Goal: Task Accomplishment & Management: Manage account settings

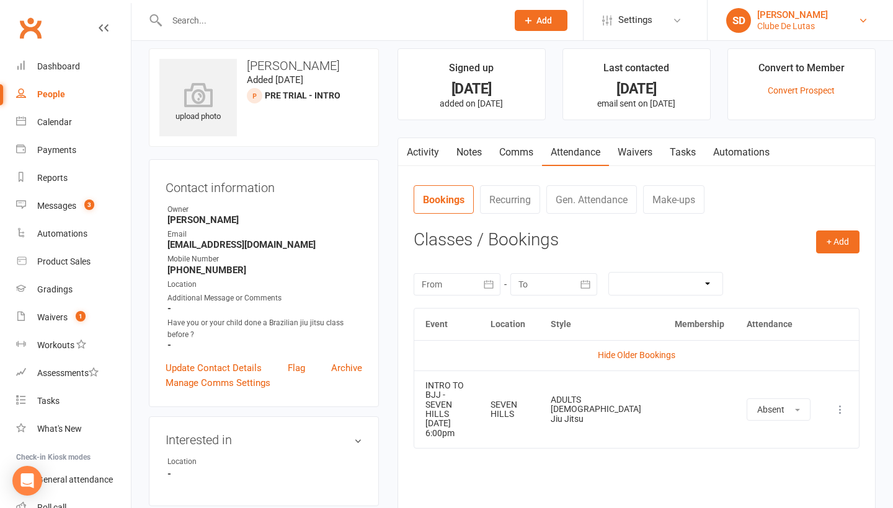
click at [801, 26] on div "Clube De Lutas" at bounding box center [792, 25] width 71 height 11
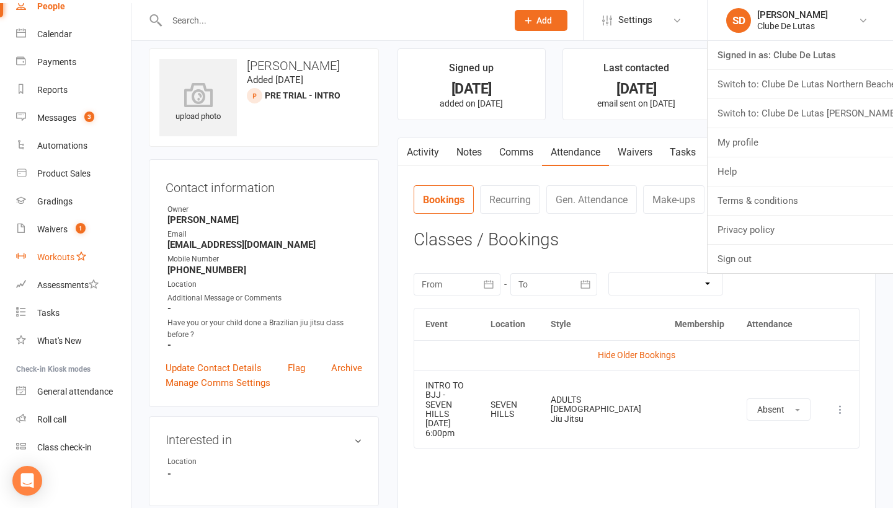
scroll to position [88, 0]
click at [55, 451] on div "Class check-in" at bounding box center [64, 448] width 55 height 10
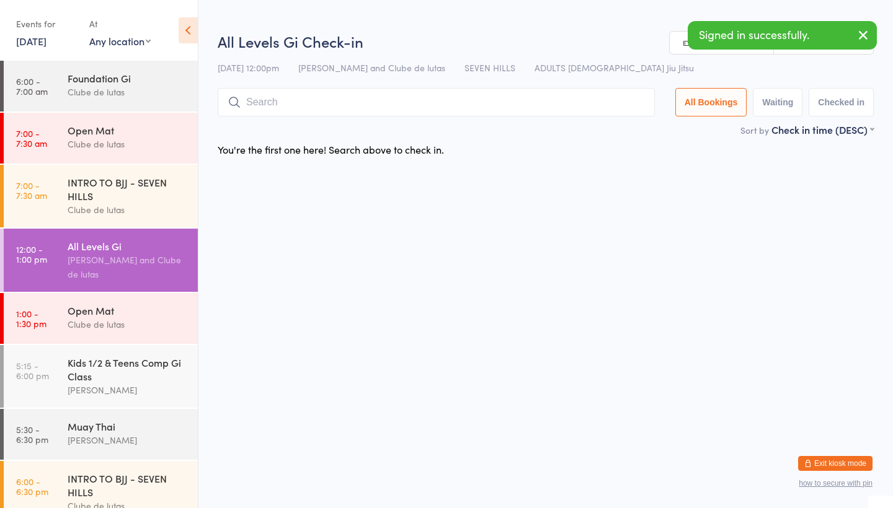
click at [47, 38] on link "15 Aug, 2025" at bounding box center [31, 41] width 30 height 14
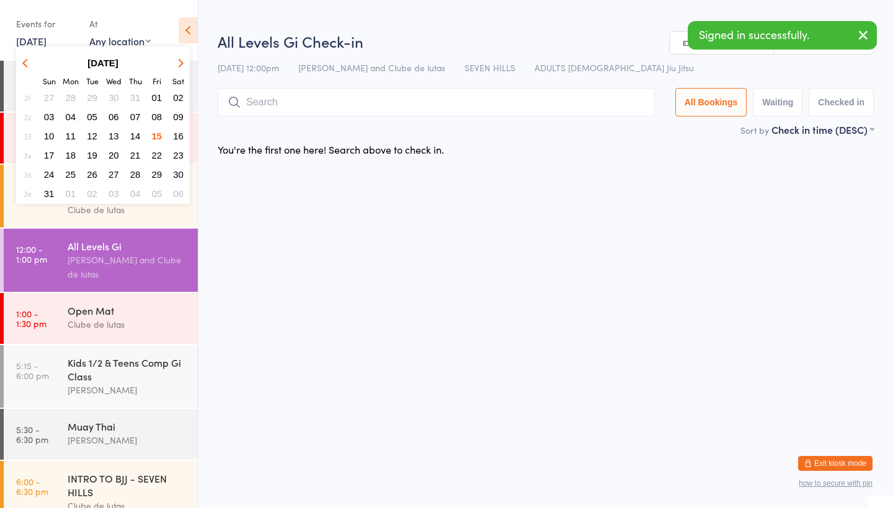
click at [135, 136] on span "14" at bounding box center [135, 136] width 11 height 11
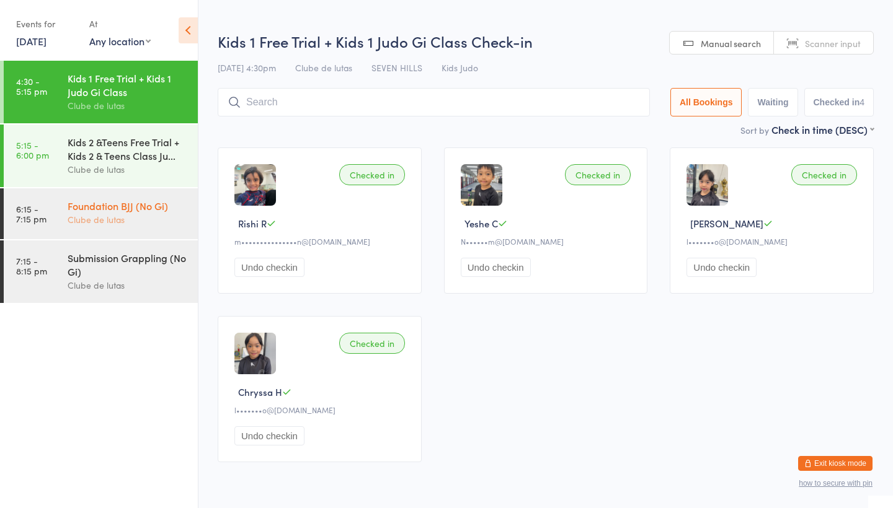
click at [149, 219] on div "Clube de lutas" at bounding box center [128, 220] width 120 height 14
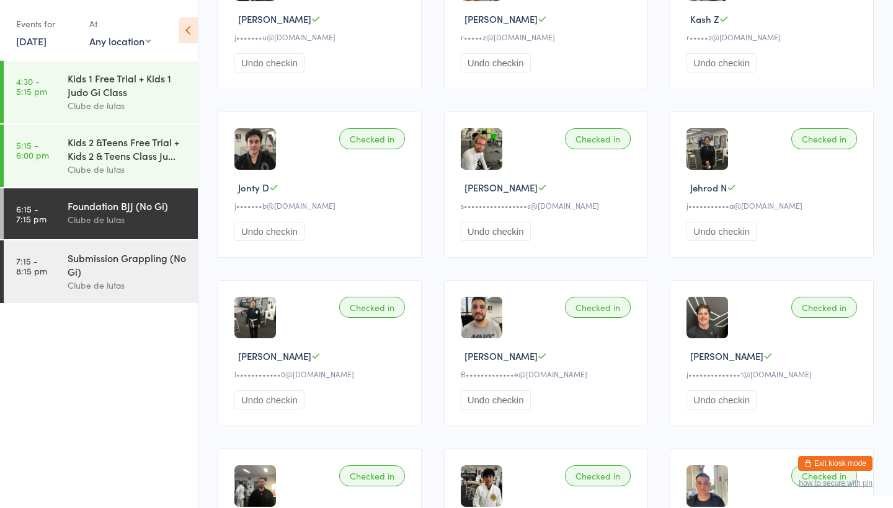
scroll to position [204, 0]
click at [820, 459] on button "Exit kiosk mode" at bounding box center [835, 463] width 74 height 15
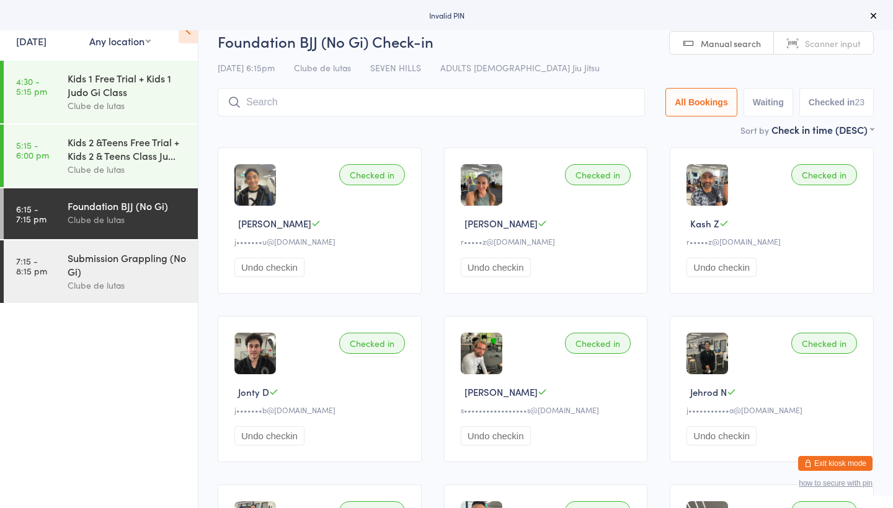
click at [806, 458] on button "Exit kiosk mode" at bounding box center [835, 463] width 74 height 15
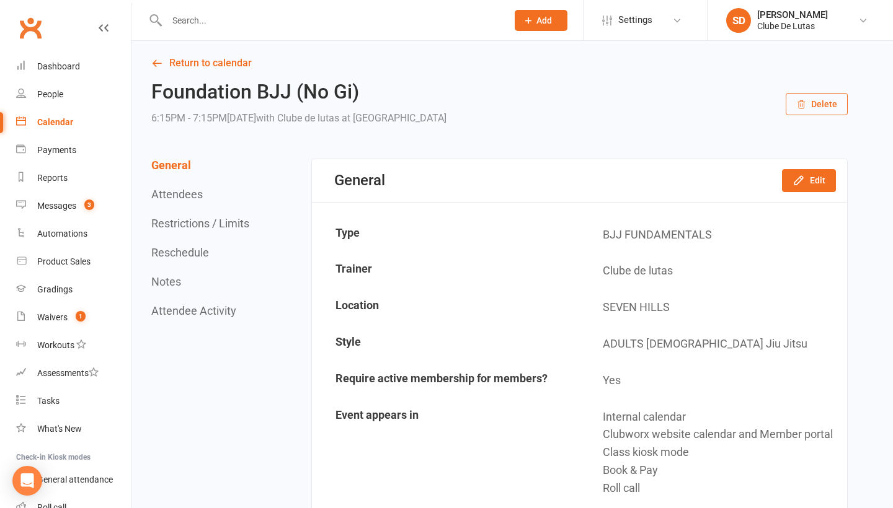
scroll to position [2, 0]
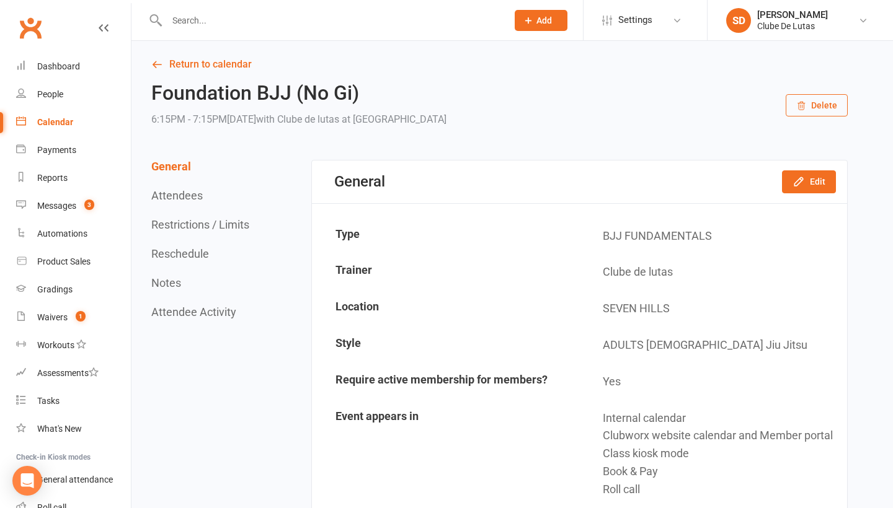
click at [798, 29] on div "Clube De Lutas" at bounding box center [792, 25] width 71 height 11
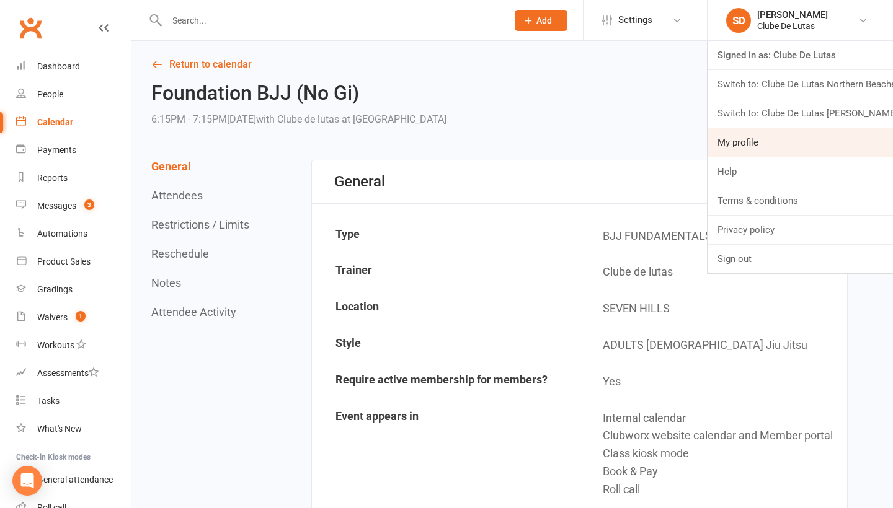
click at [778, 130] on link "My profile" at bounding box center [800, 142] width 185 height 29
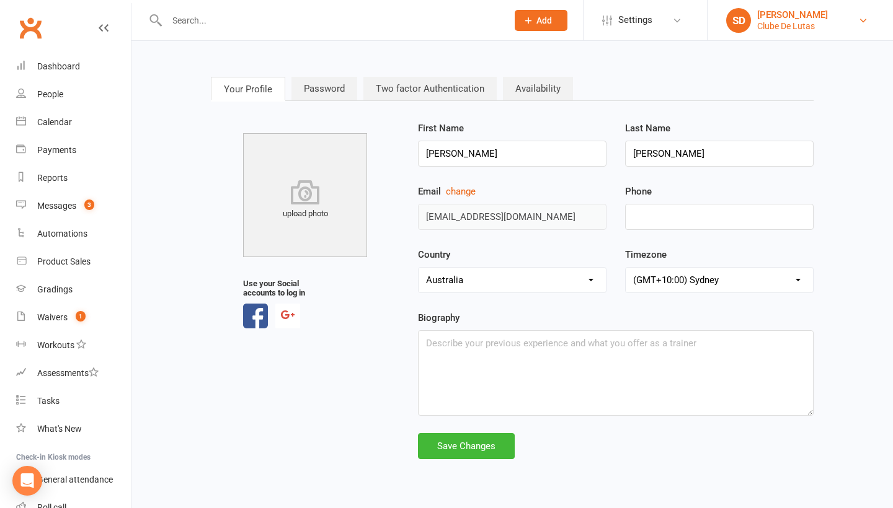
click at [800, 24] on div "Clube De Lutas" at bounding box center [792, 25] width 71 height 11
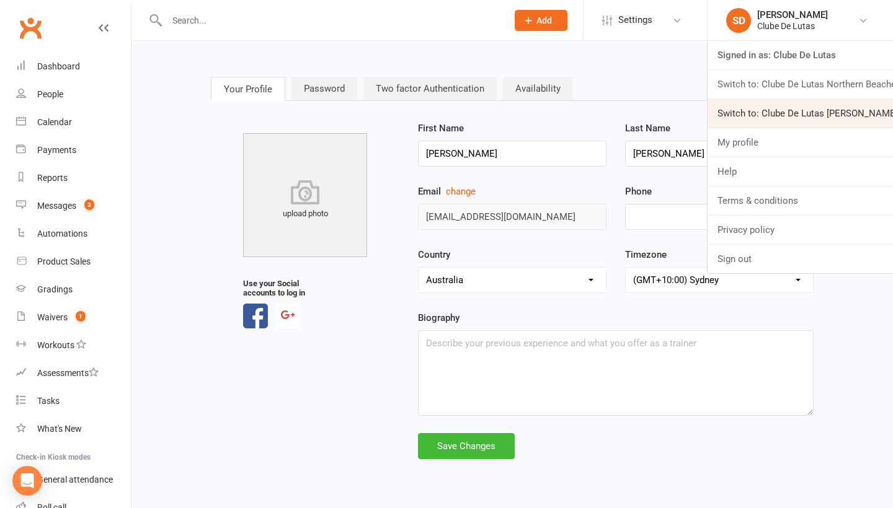
click at [866, 116] on link "Switch to: Clube De Lutas [PERSON_NAME] [PERSON_NAME]" at bounding box center [800, 113] width 185 height 29
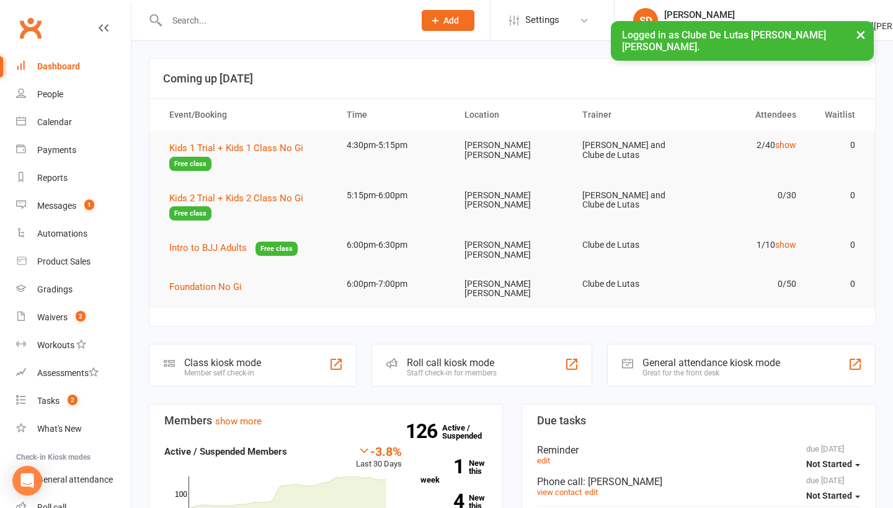
click at [174, 17] on input "text" at bounding box center [284, 20] width 242 height 17
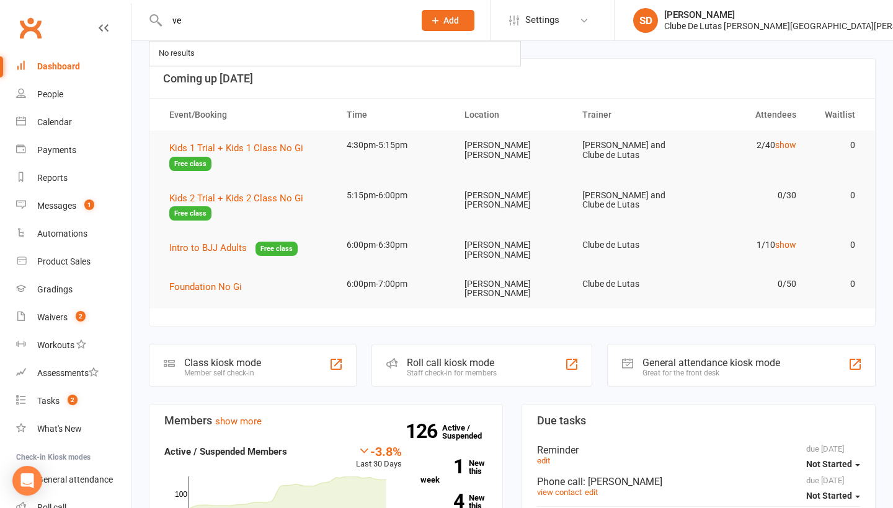
type input "v"
type input "e"
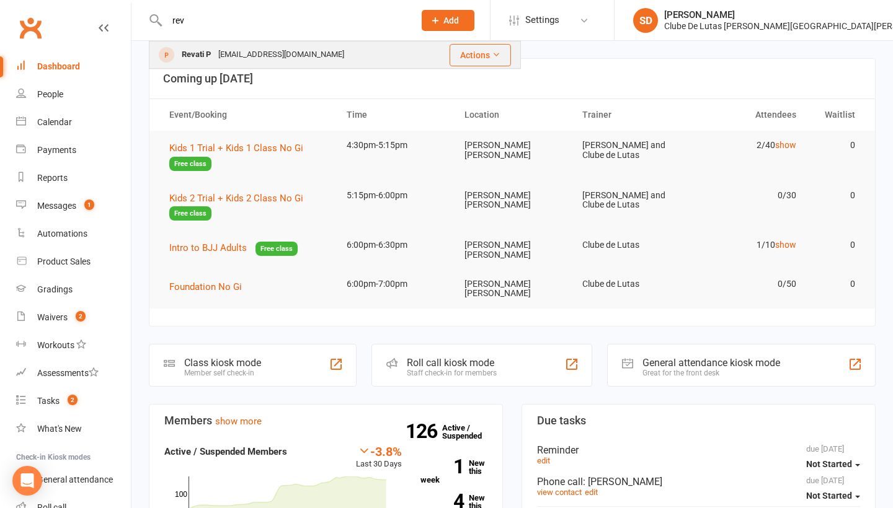
type input "rev"
click at [247, 51] on div "[EMAIL_ADDRESS][DOMAIN_NAME]" at bounding box center [281, 55] width 133 height 18
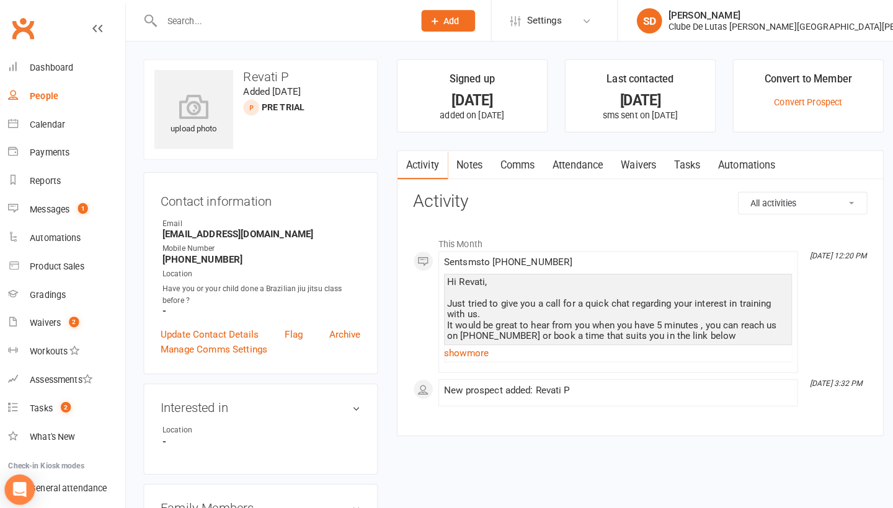
click at [464, 161] on link "Notes" at bounding box center [469, 162] width 43 height 29
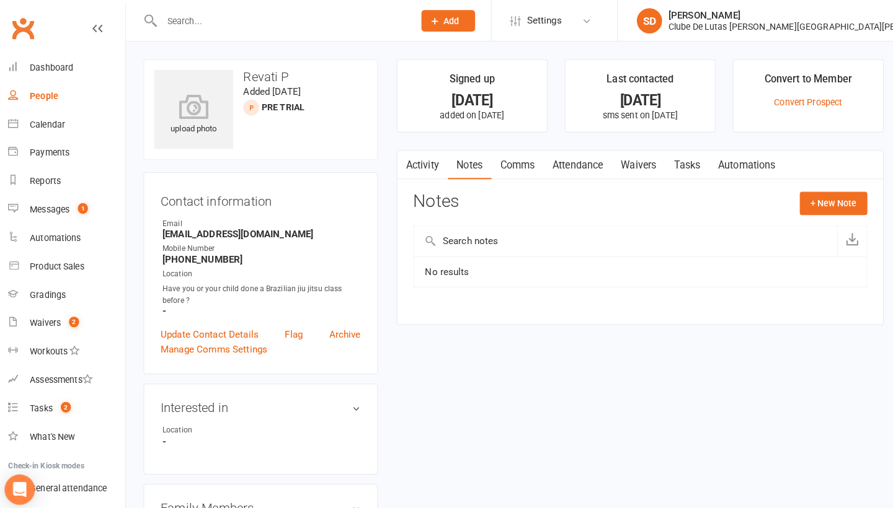
click at [459, 23] on span "Add" at bounding box center [451, 21] width 16 height 10
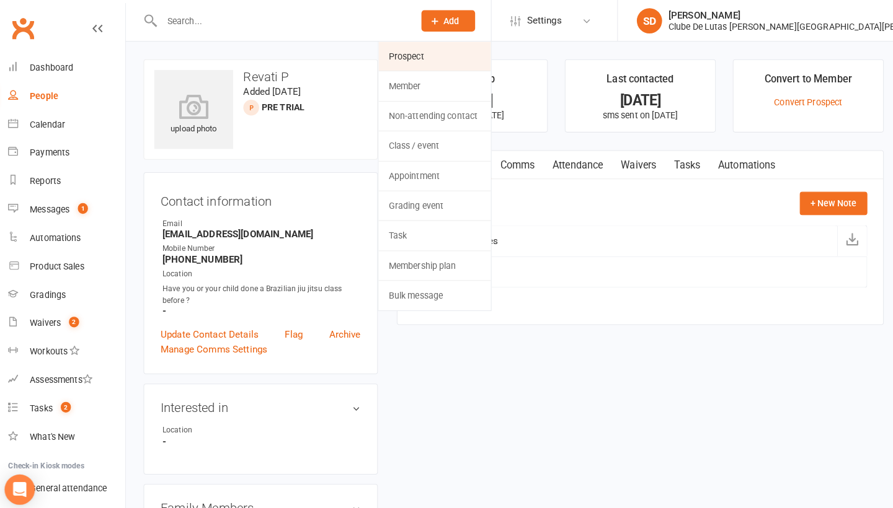
click at [490, 52] on link "Prospect" at bounding box center [434, 55] width 110 height 29
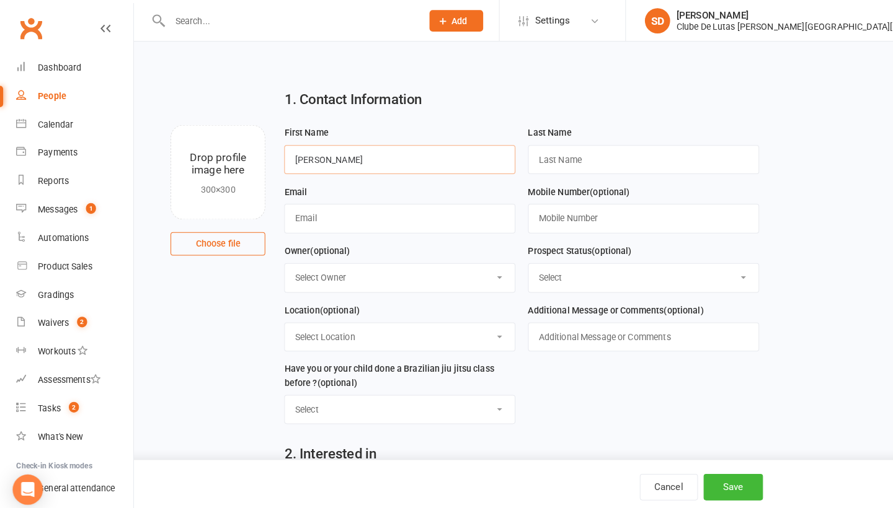
type input "[PERSON_NAME]"
type input "B"
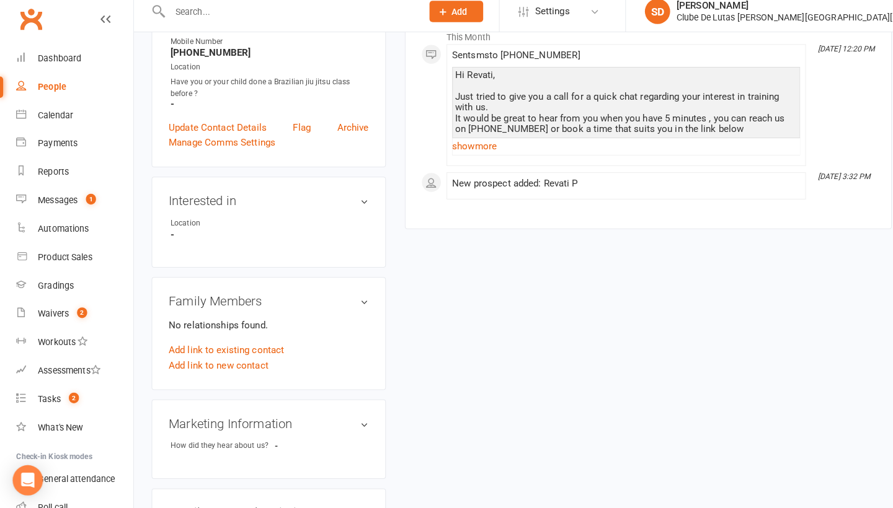
scroll to position [196, 0]
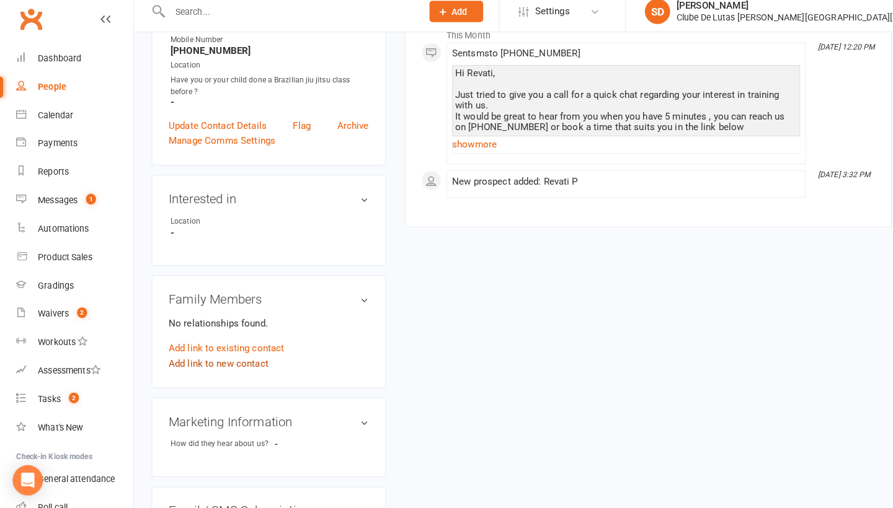
click at [226, 359] on link "Add link to new contact" at bounding box center [215, 366] width 98 height 15
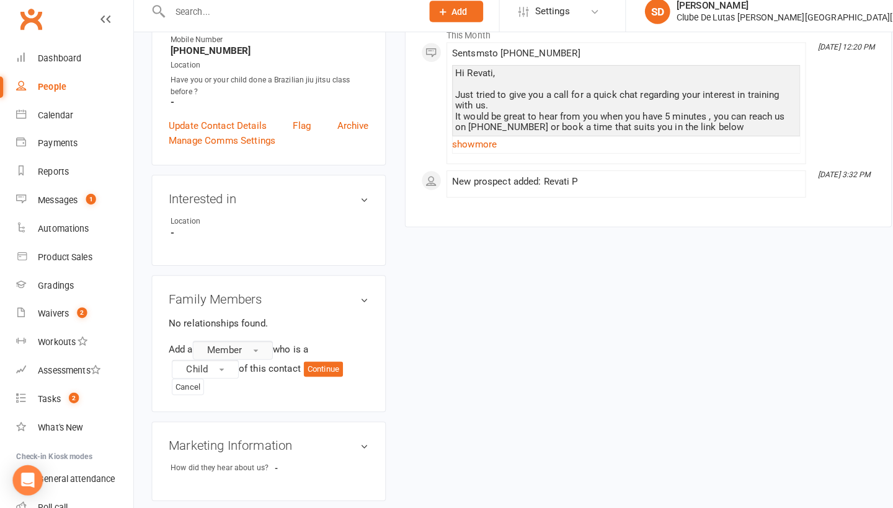
click at [235, 348] on span "Member" at bounding box center [220, 353] width 34 height 11
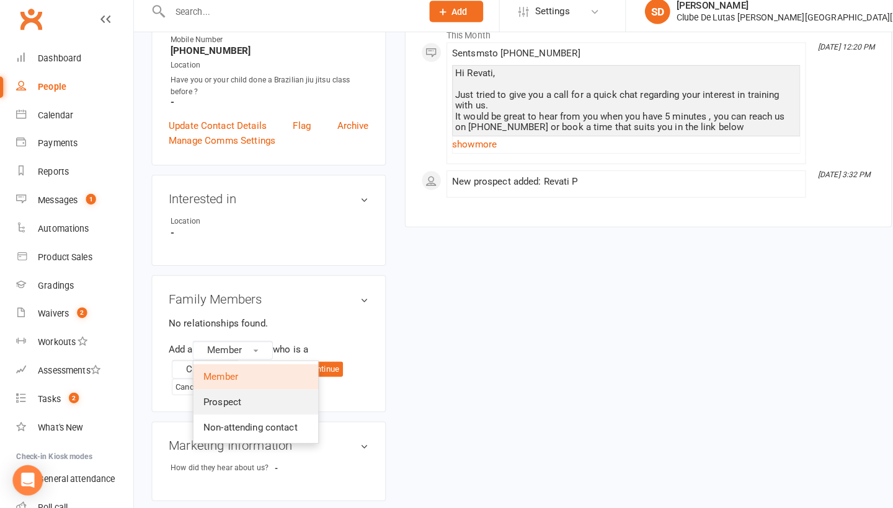
click at [234, 399] on span "Prospect" at bounding box center [218, 404] width 37 height 11
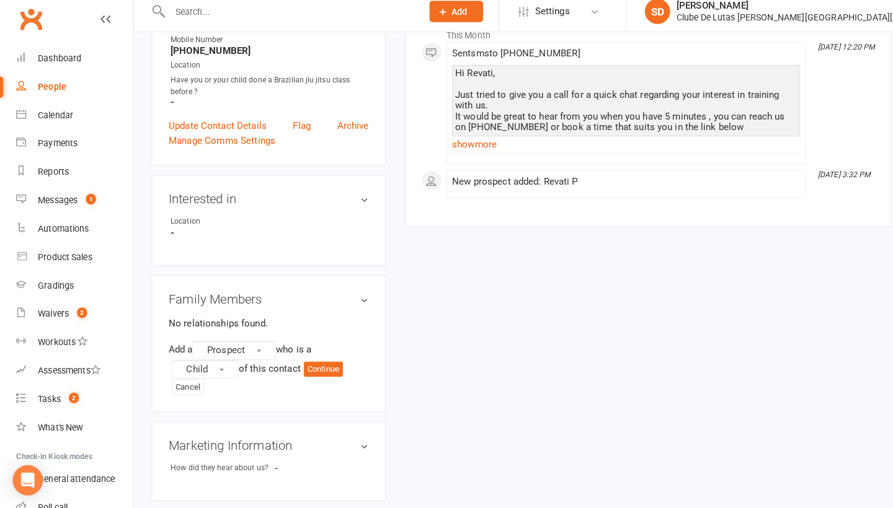
click at [327, 353] on div "Add a Prospect who is a Child of this contact Continue Cancel" at bounding box center [264, 370] width 197 height 53
click at [328, 353] on div "Add a Prospect who is a Child of this contact Continue Cancel" at bounding box center [264, 370] width 197 height 53
click at [328, 365] on button "Continue" at bounding box center [317, 372] width 38 height 15
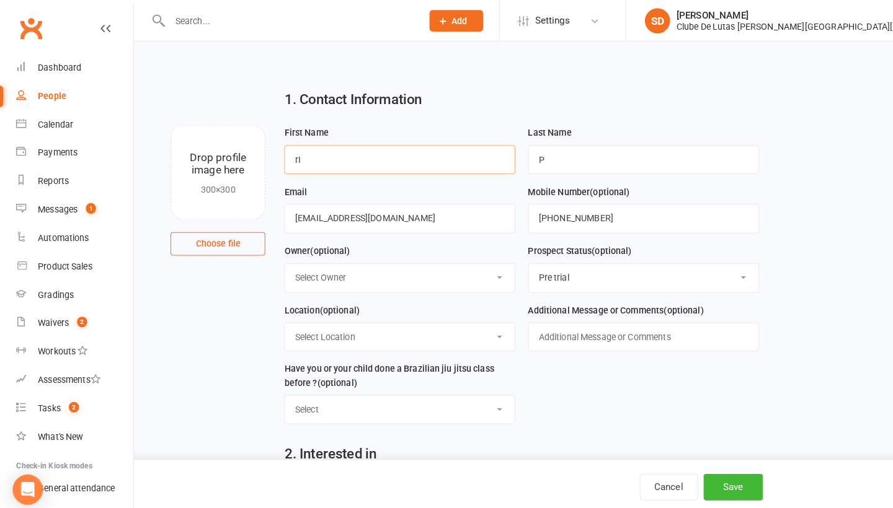
type input "r"
type input "[PERSON_NAME]"
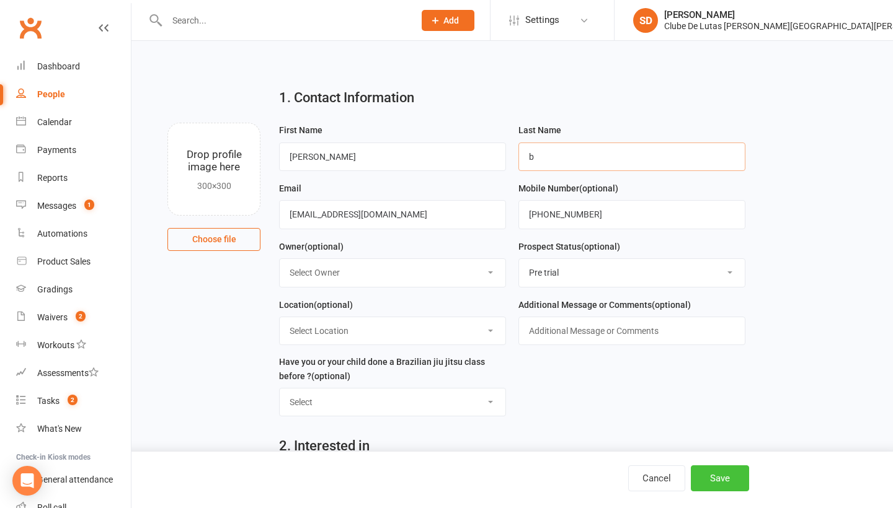
type input "b"
click at [706, 470] on button "Save" at bounding box center [720, 479] width 58 height 26
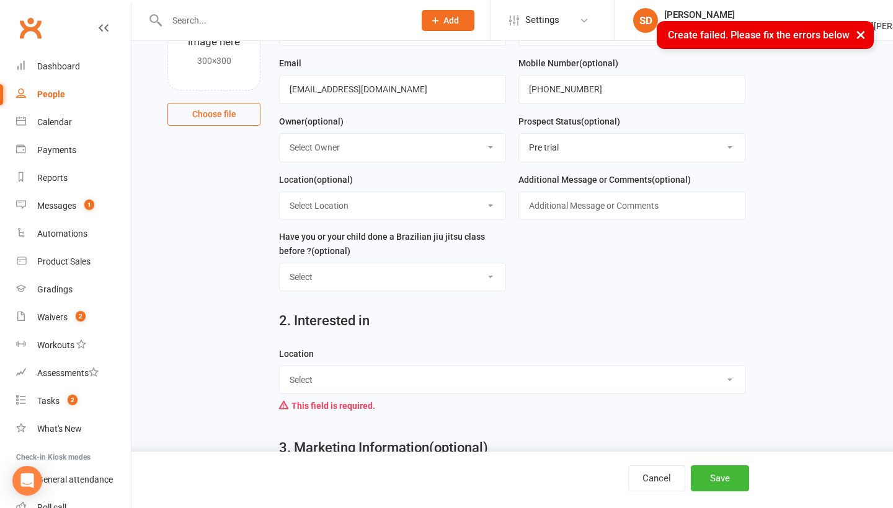
scroll to position [133, 0]
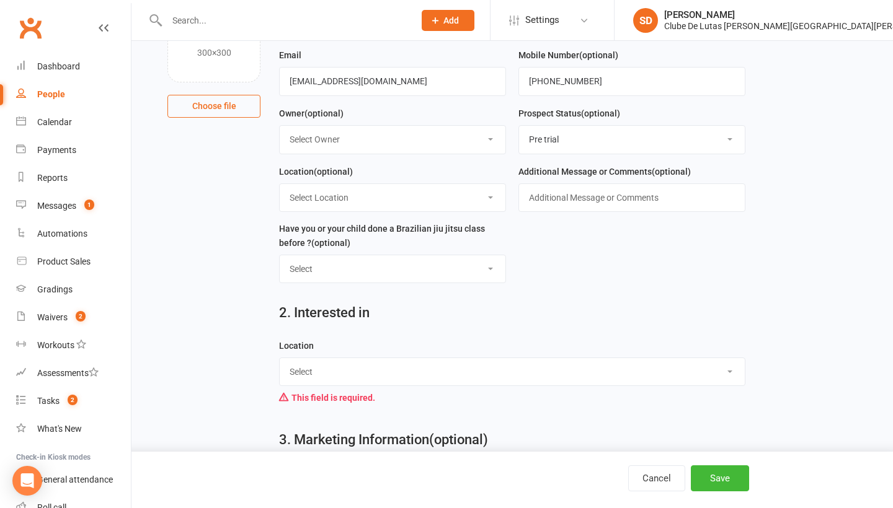
select select "[PERSON_NAME] [PERSON_NAME]"
click at [735, 477] on button "Save" at bounding box center [720, 479] width 58 height 26
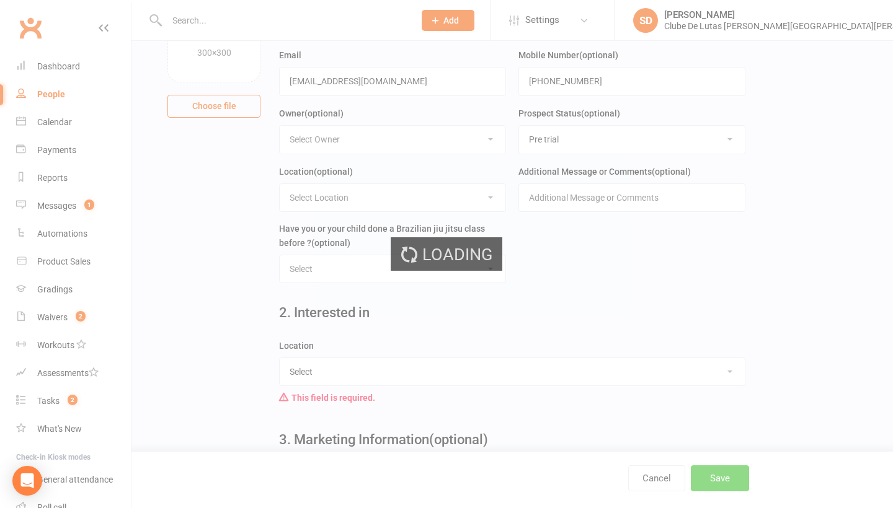
scroll to position [0, 0]
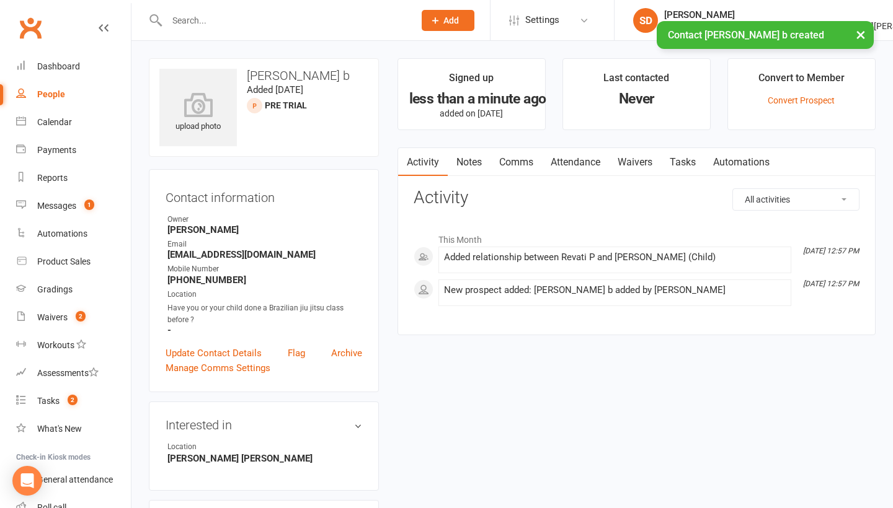
click at [588, 162] on link "Attendance" at bounding box center [575, 162] width 67 height 29
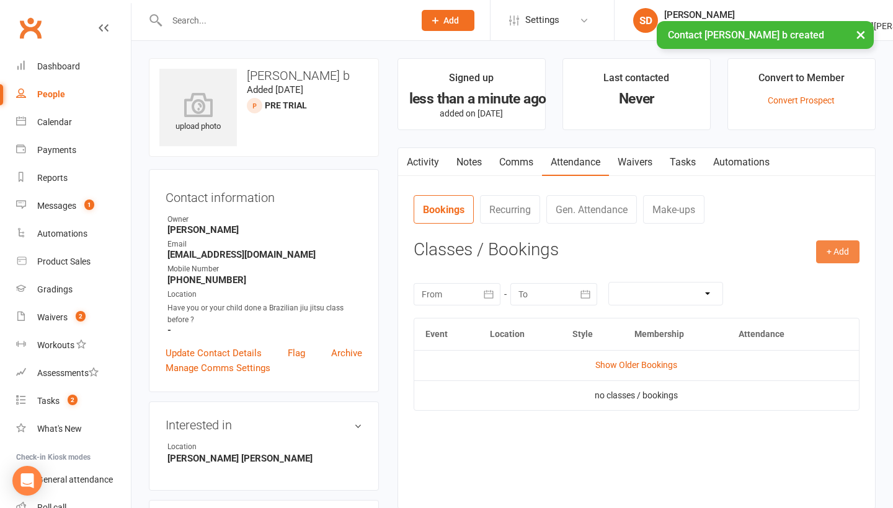
click at [850, 252] on button "+ Add" at bounding box center [837, 252] width 43 height 22
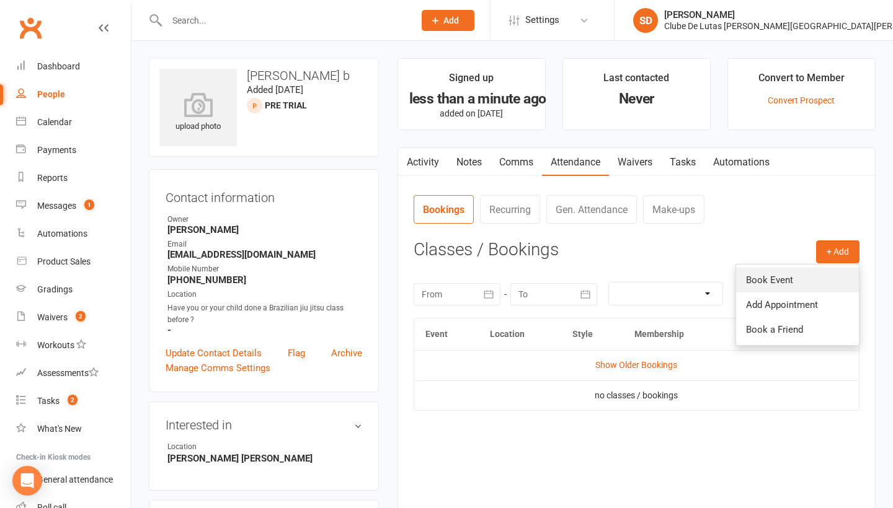
click at [794, 268] on link "Book Event" at bounding box center [797, 280] width 123 height 25
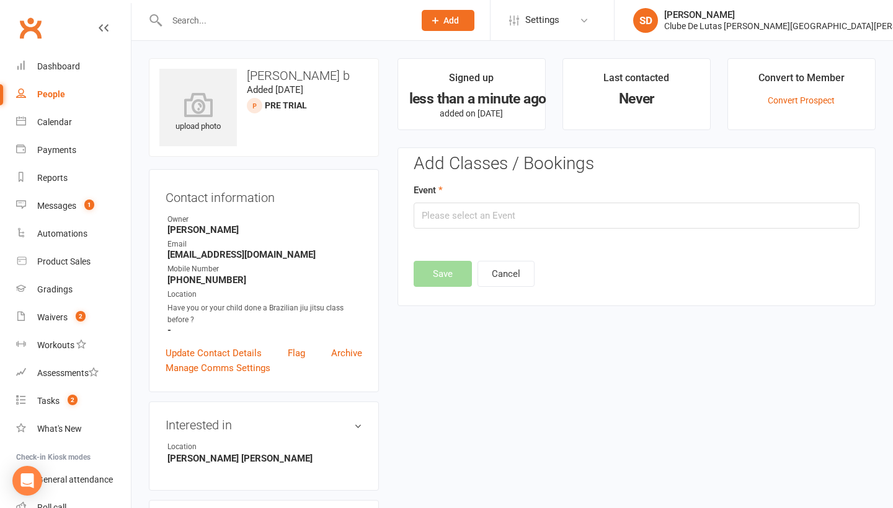
scroll to position [85, 0]
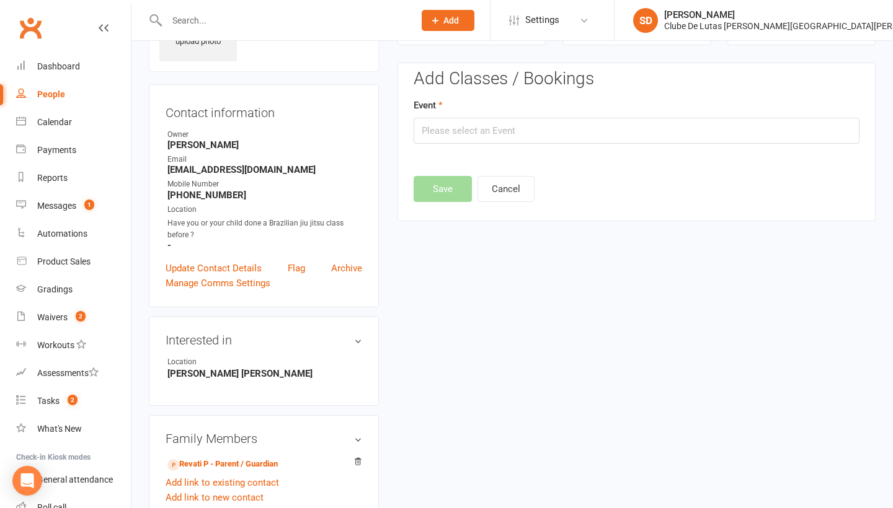
click at [713, 146] on edit-booking-section "Add Classes / Bookings Event Save Cancel" at bounding box center [637, 131] width 446 height 125
click at [712, 140] on input "text" at bounding box center [637, 131] width 446 height 26
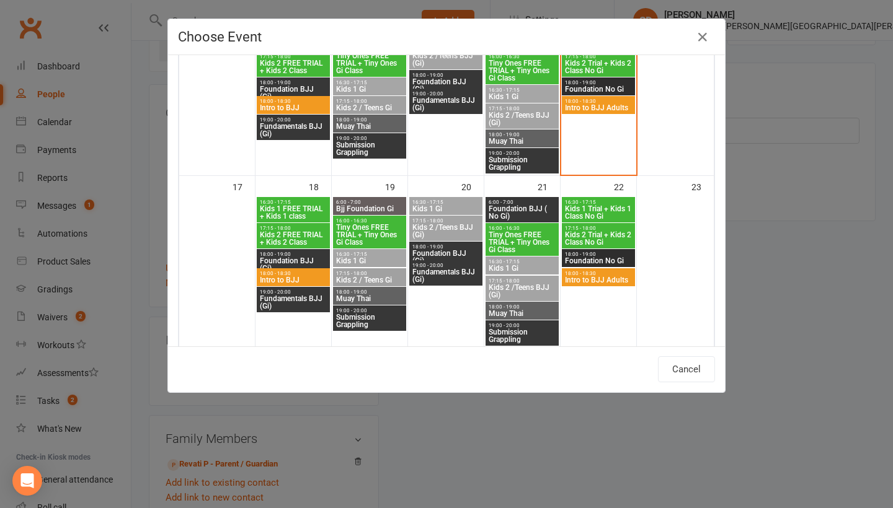
scroll to position [45, 0]
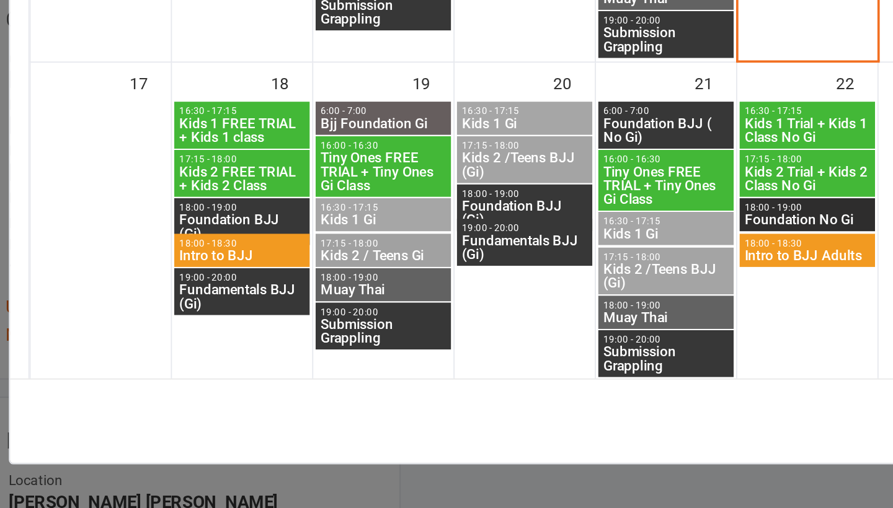
click at [488, 231] on span "Tiny Ones FREE TRIAL + Tiny Ones Gi Class" at bounding box center [522, 242] width 68 height 22
type input "Tiny Ones FREE TRIAL + Tiny Ones Gi Class - [DATE] 4:00:00 PM"
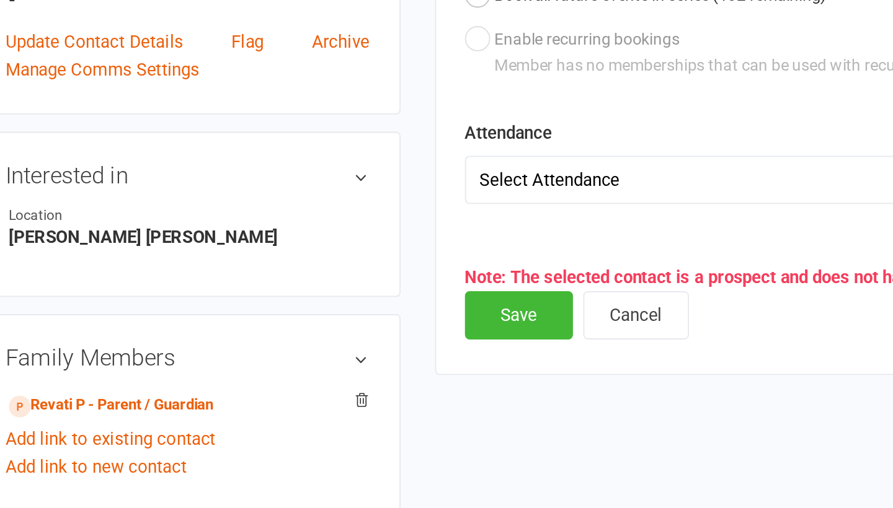
scroll to position [99, 0]
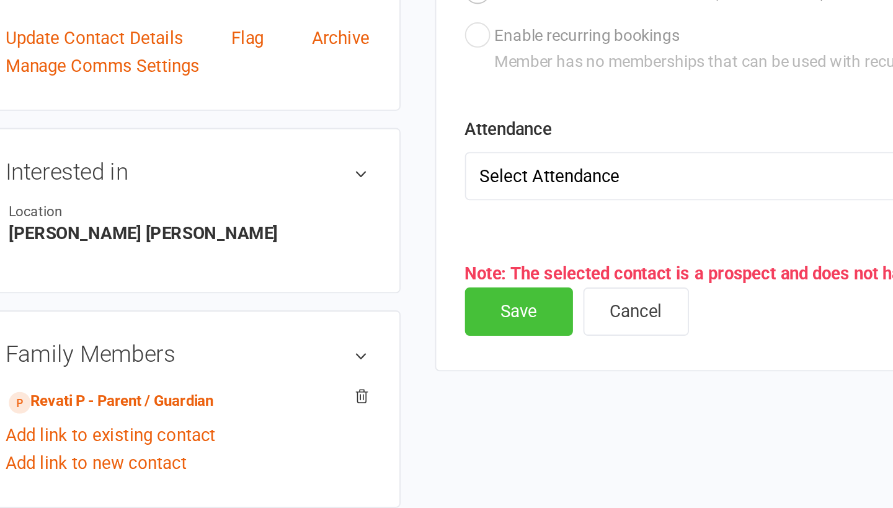
click at [414, 389] on button "Save" at bounding box center [443, 402] width 58 height 26
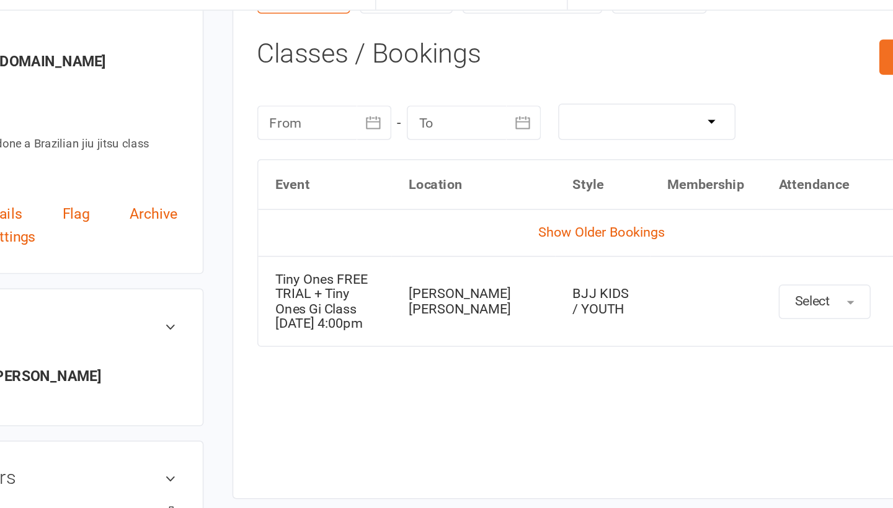
scroll to position [86, 0]
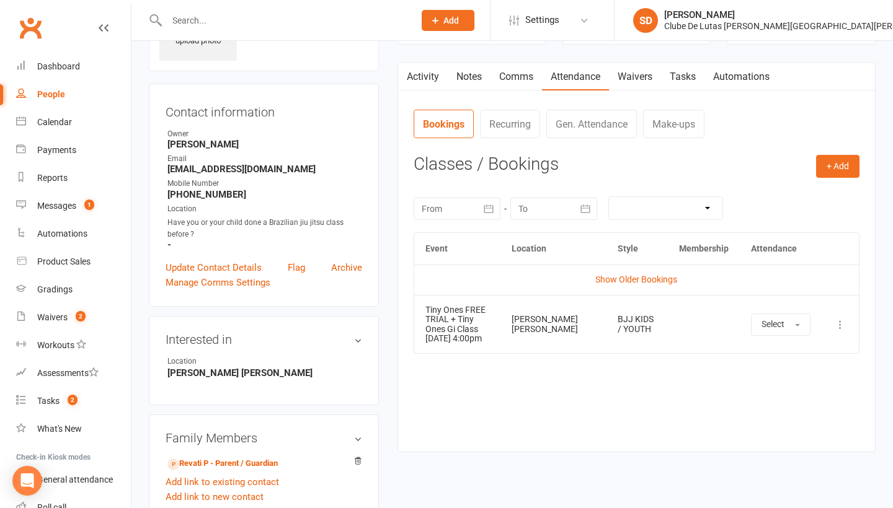
click at [843, 321] on icon at bounding box center [840, 325] width 12 height 12
click at [797, 386] on link "Remove booking" at bounding box center [785, 398] width 123 height 25
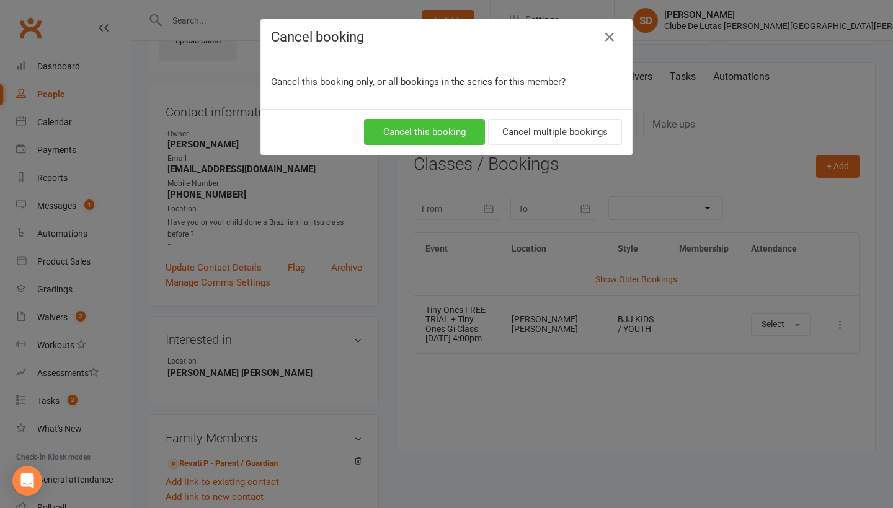
click at [446, 131] on button "Cancel this booking" at bounding box center [424, 132] width 121 height 26
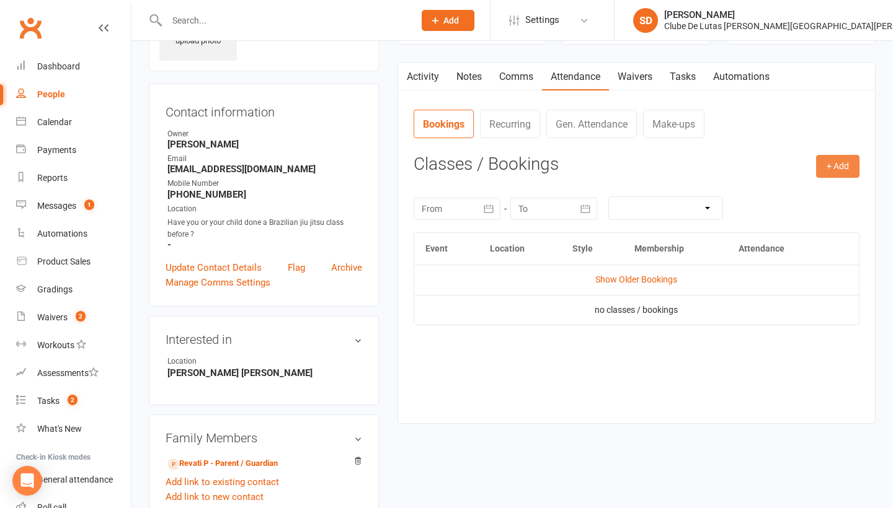
click at [836, 164] on button "+ Add" at bounding box center [837, 166] width 43 height 22
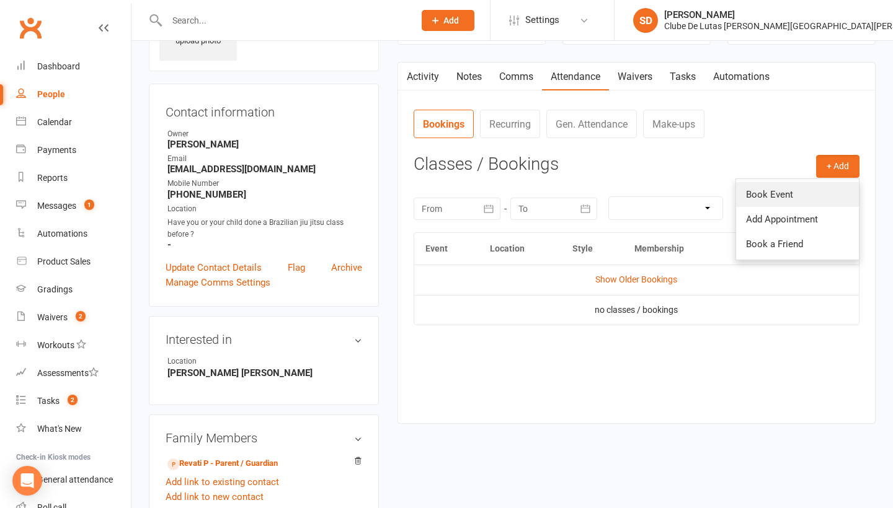
click at [796, 192] on link "Book Event" at bounding box center [797, 194] width 123 height 25
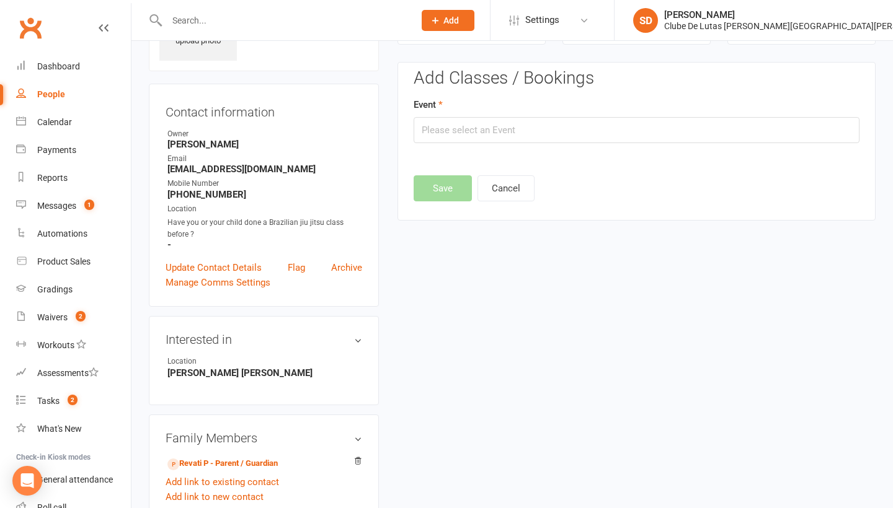
scroll to position [85, 0]
click at [724, 122] on input "text" at bounding box center [637, 131] width 446 height 26
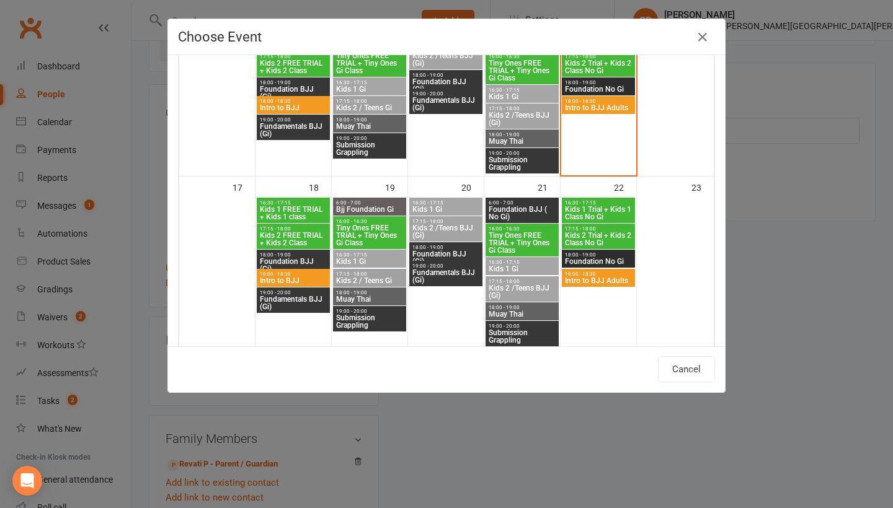
scroll to position [552, 0]
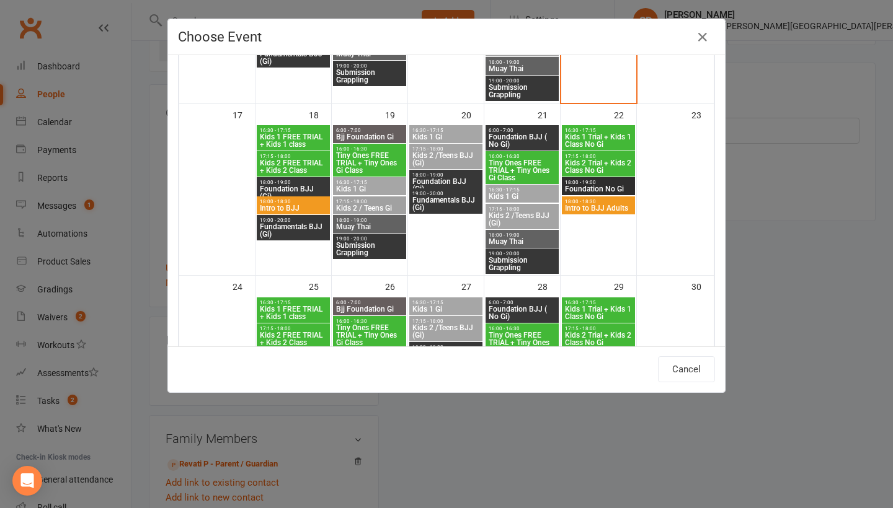
click at [368, 153] on span "Tiny Ones FREE TRIAL + Tiny Ones Gi Class" at bounding box center [369, 163] width 68 height 22
type input "Tiny Ones FREE TRIAL + Tiny Ones Gi Class - [DATE] 4:00:00 PM"
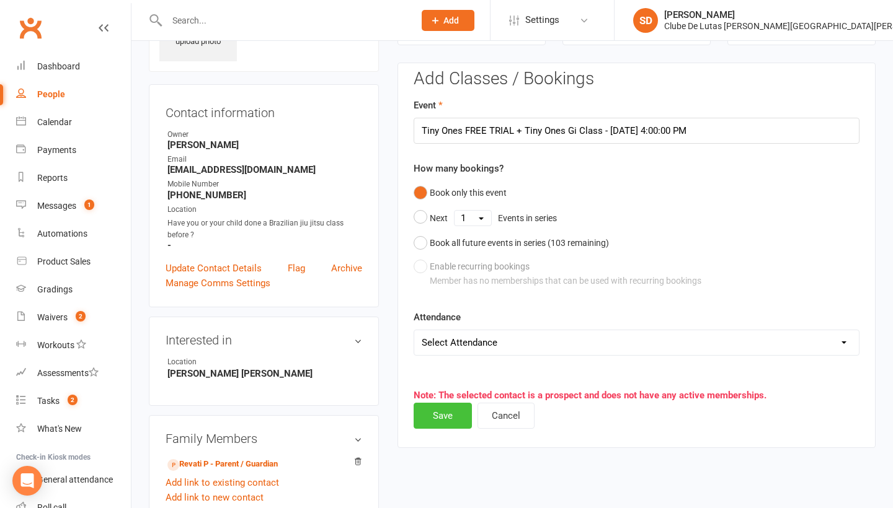
click at [444, 416] on button "Save" at bounding box center [443, 416] width 58 height 26
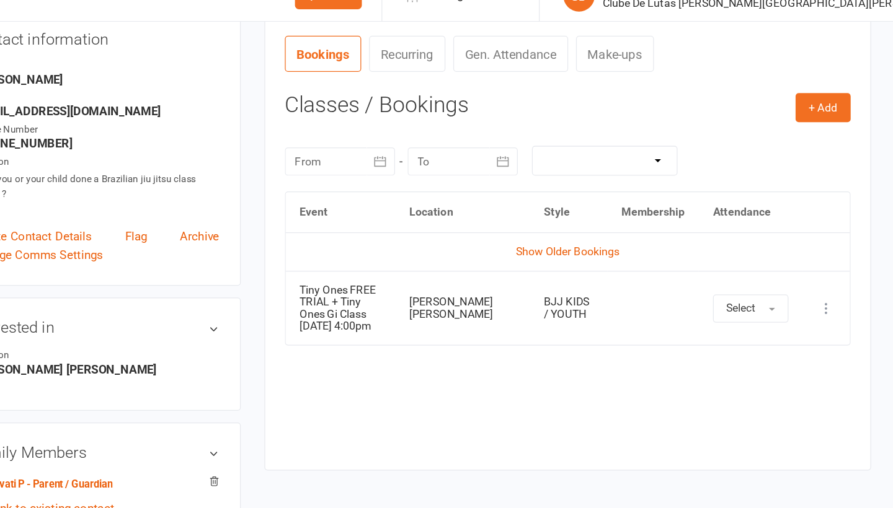
scroll to position [143, 0]
click at [834, 261] on icon at bounding box center [840, 267] width 12 height 12
click at [724, 329] on link "Remove booking" at bounding box center [785, 341] width 123 height 25
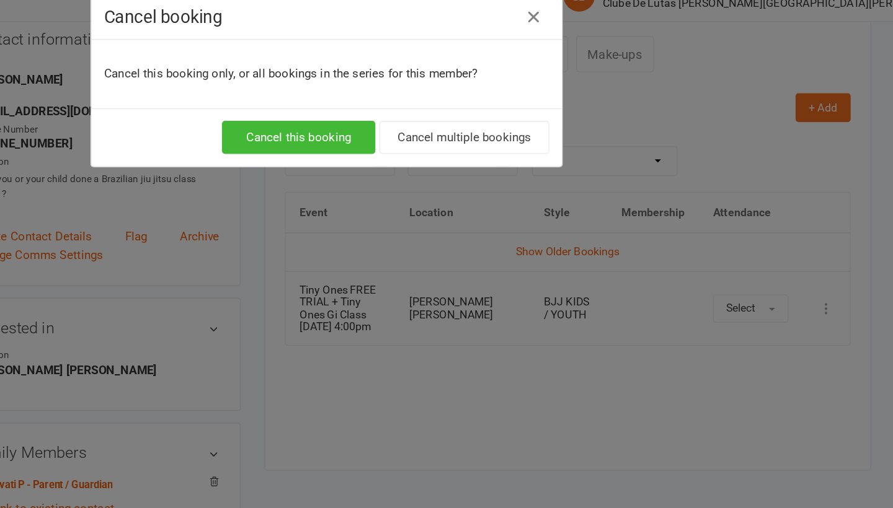
scroll to position [143, 0]
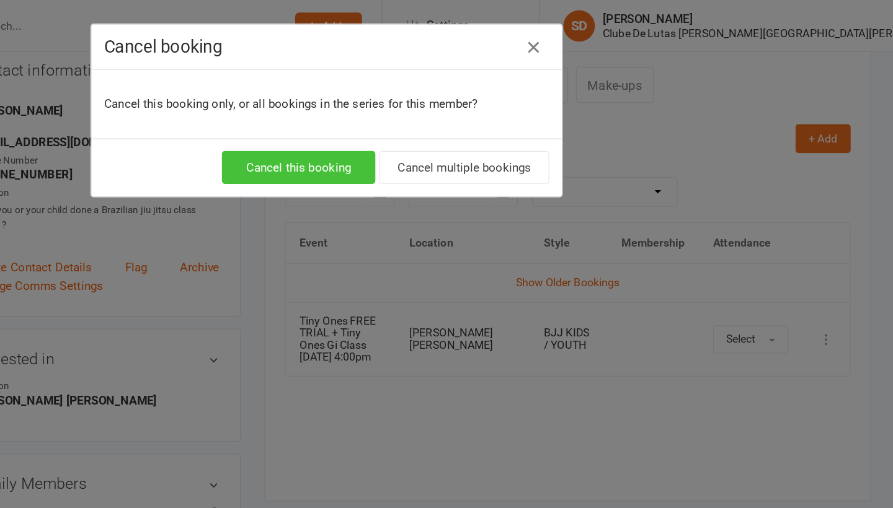
click at [364, 125] on button "Cancel this booking" at bounding box center [424, 132] width 121 height 26
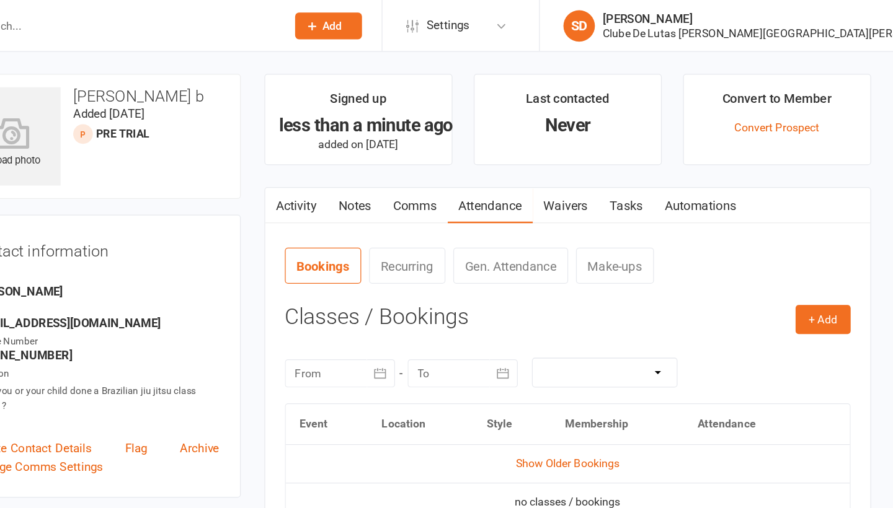
scroll to position [0, 0]
click at [816, 242] on button "+ Add" at bounding box center [837, 252] width 43 height 22
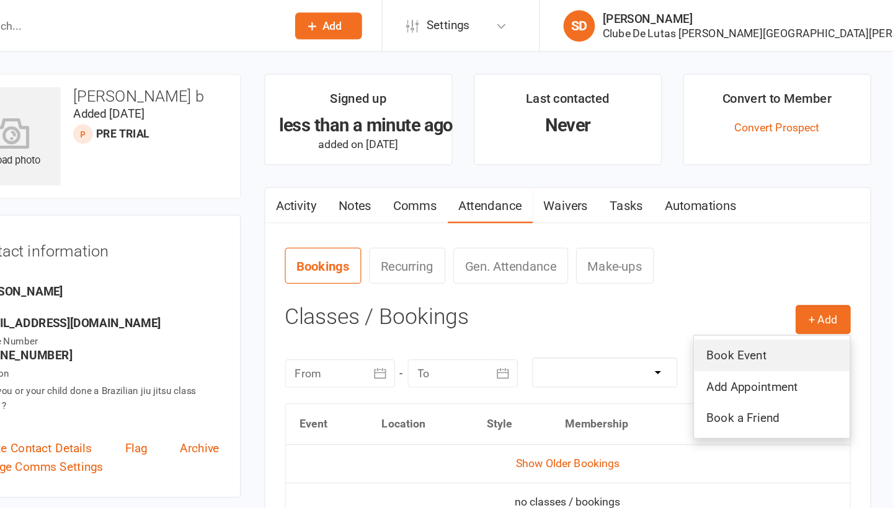
click at [736, 274] on link "Book Event" at bounding box center [797, 280] width 123 height 25
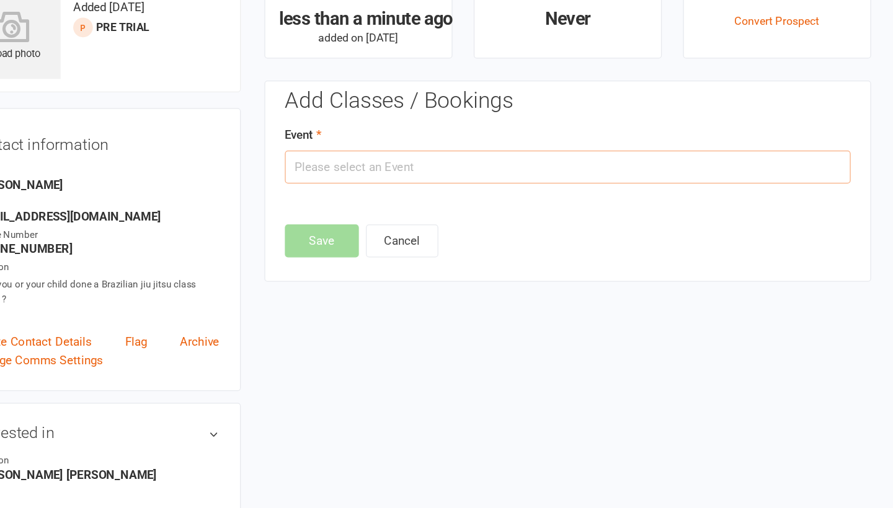
click at [507, 203] on input "text" at bounding box center [637, 216] width 446 height 26
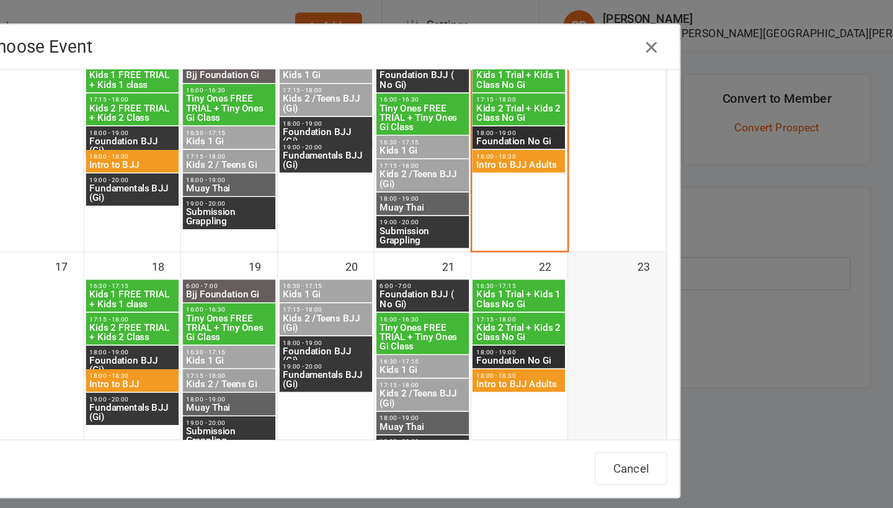
scroll to position [472, 0]
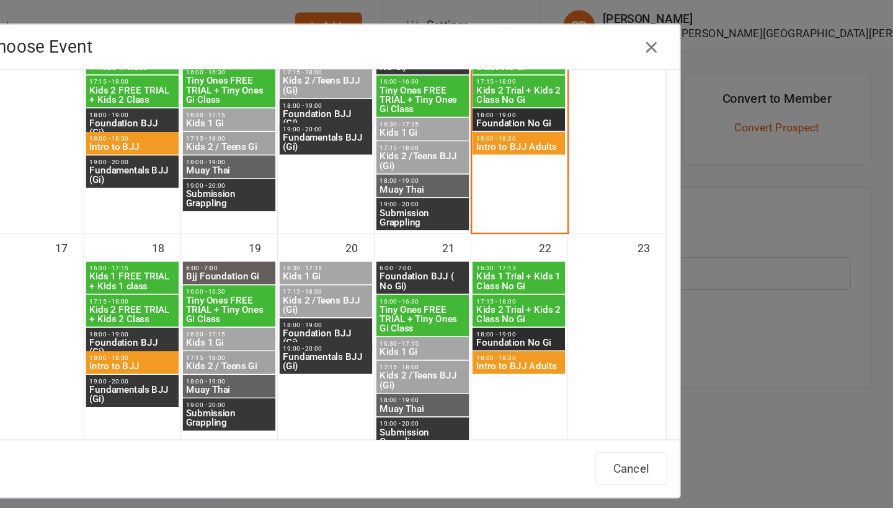
click at [488, 241] on span "Tiny Ones FREE TRIAL + Tiny Ones Gi Class" at bounding box center [522, 252] width 68 height 22
type input "Tiny Ones FREE TRIAL + Tiny Ones Gi Class - [DATE] 4:00:00 PM"
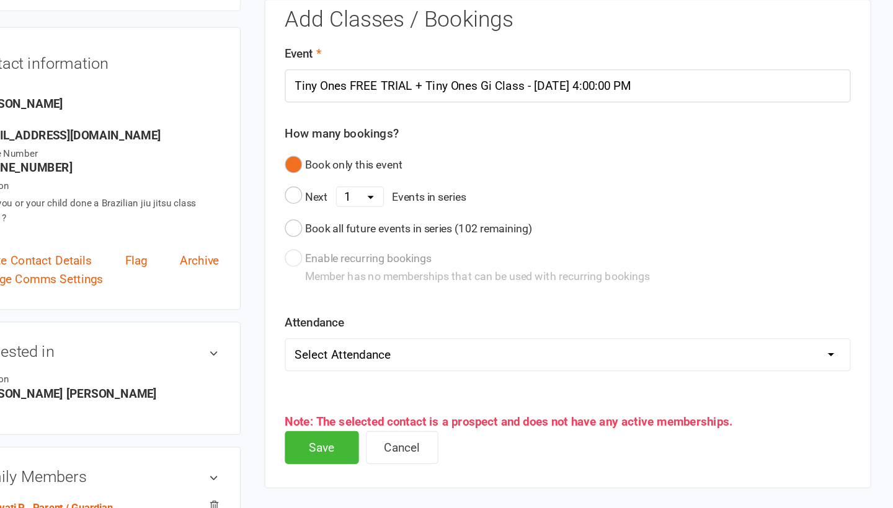
scroll to position [60, 0]
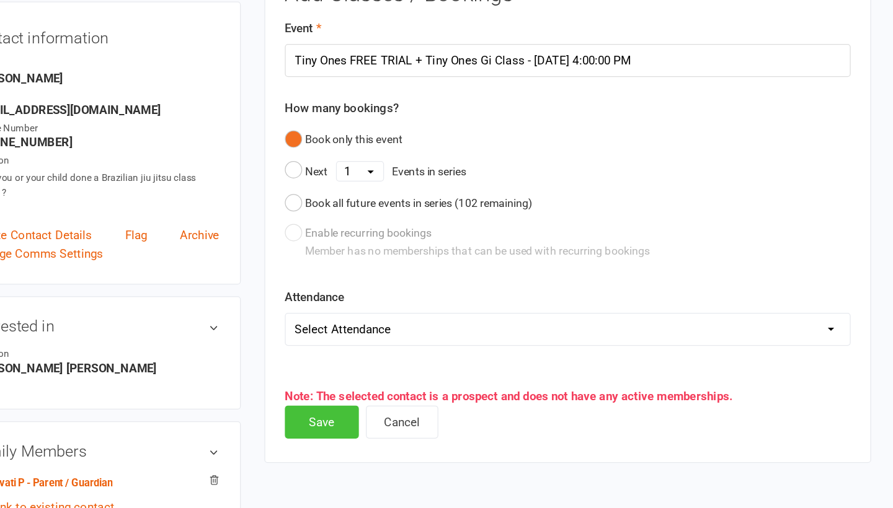
click at [414, 428] on button "Save" at bounding box center [443, 441] width 58 height 26
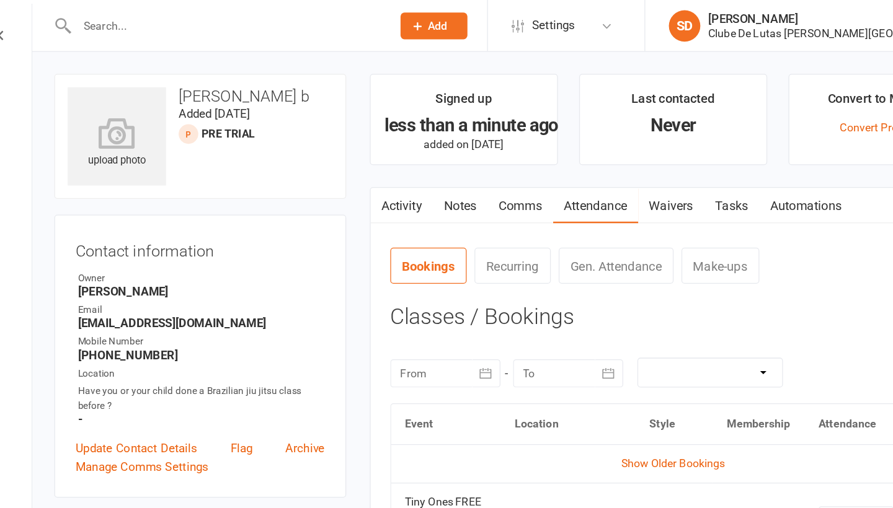
scroll to position [0, 0]
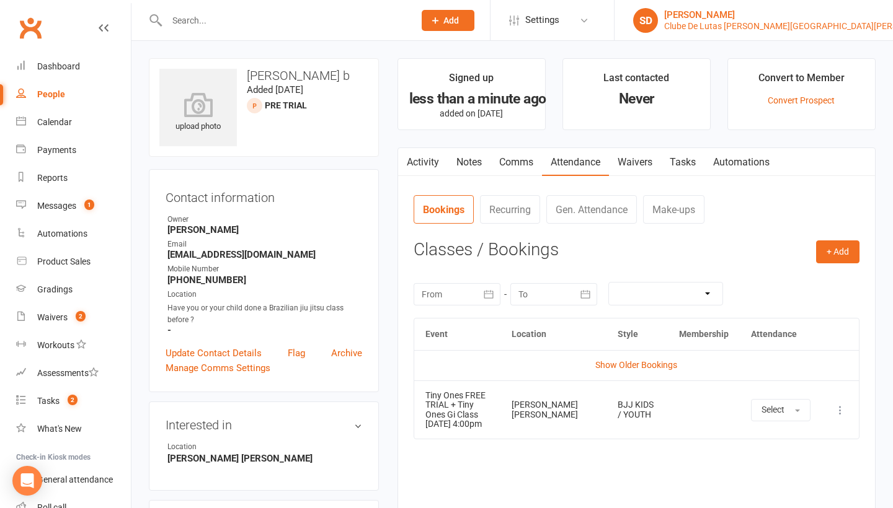
click at [797, 32] on link "SD [PERSON_NAME] Clube [PERSON_NAME] [PERSON_NAME] [PERSON_NAME]" at bounding box center [753, 20] width 241 height 25
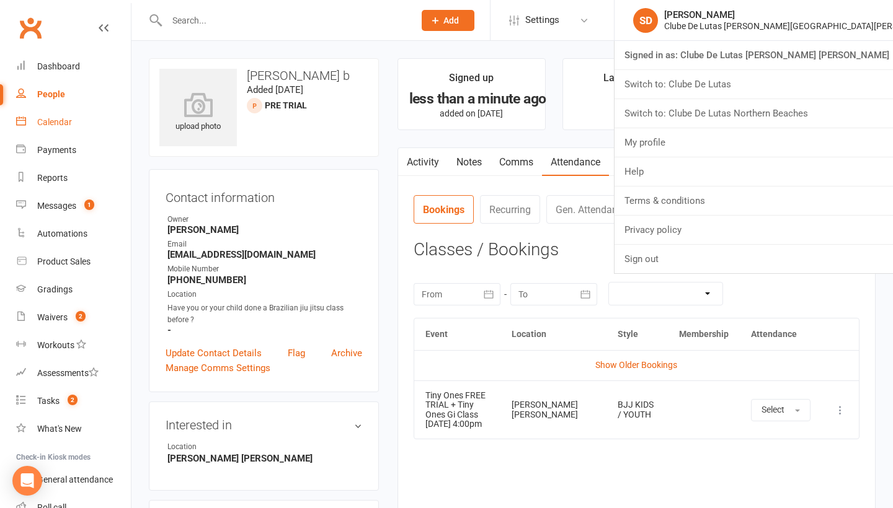
click at [55, 125] on div "Calendar" at bounding box center [54, 122] width 35 height 10
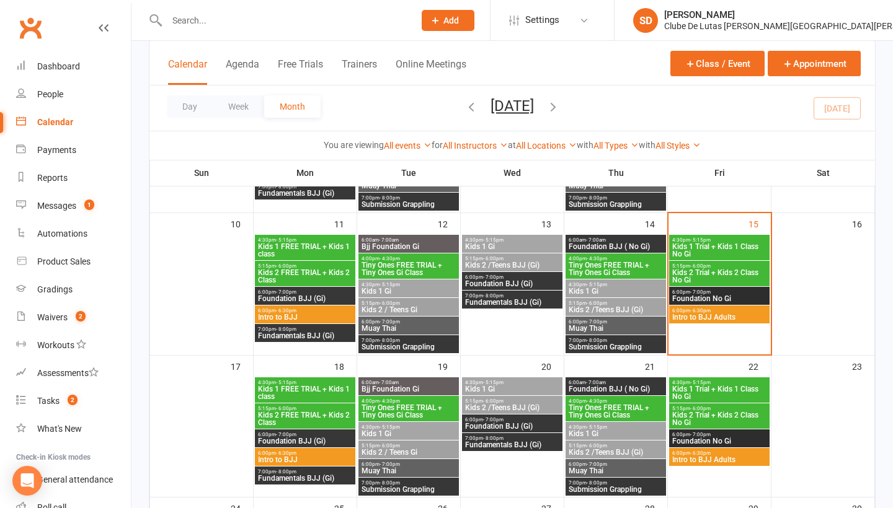
scroll to position [335, 0]
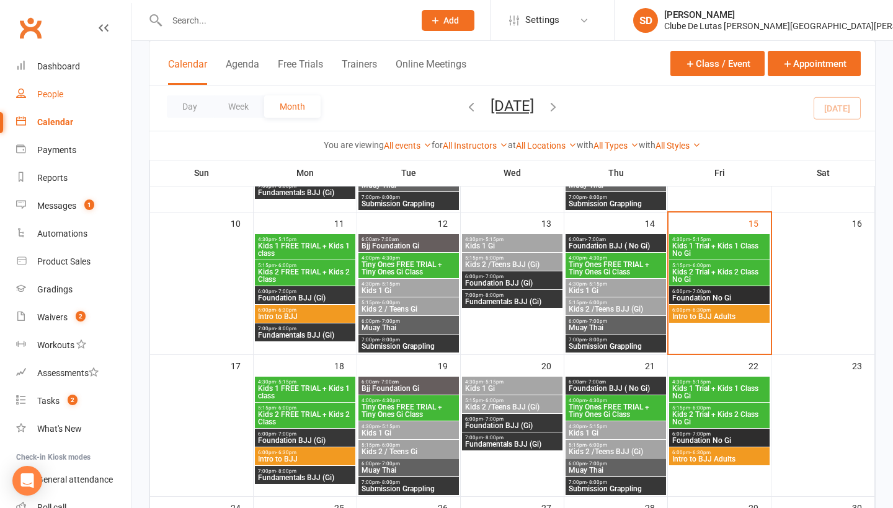
click at [51, 99] on link "People" at bounding box center [73, 95] width 115 height 28
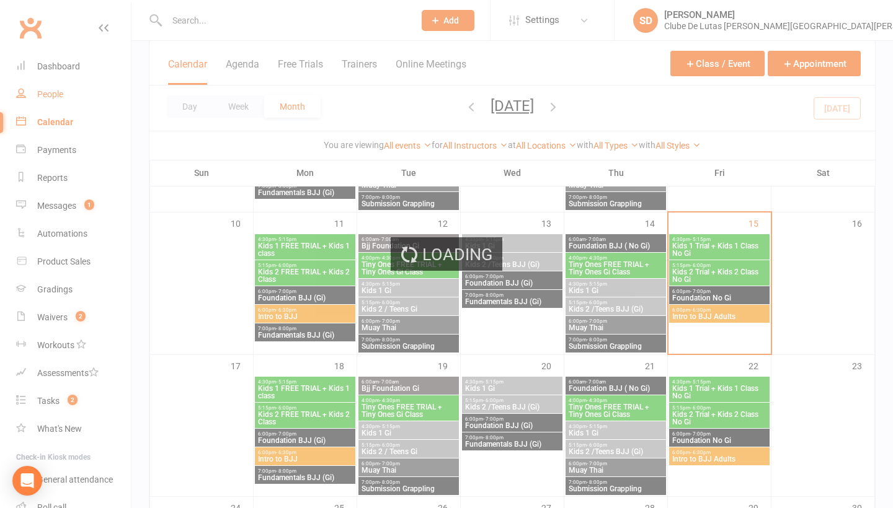
select select "100"
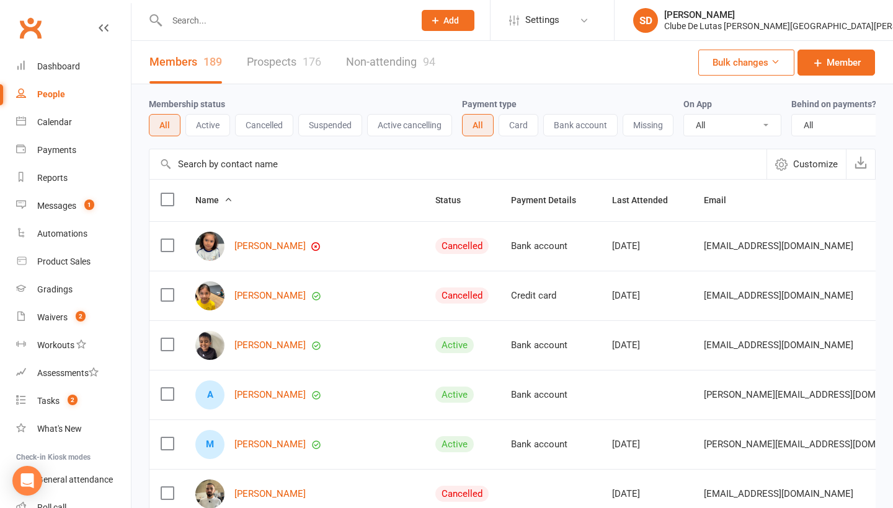
click at [289, 28] on input "text" at bounding box center [284, 20] width 242 height 17
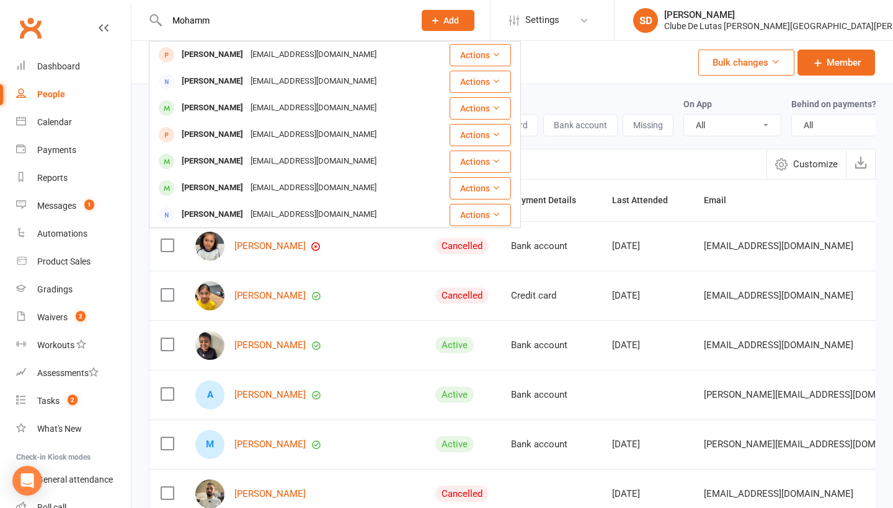
type input "Mohamm"
click at [53, 98] on div "People" at bounding box center [51, 94] width 28 height 10
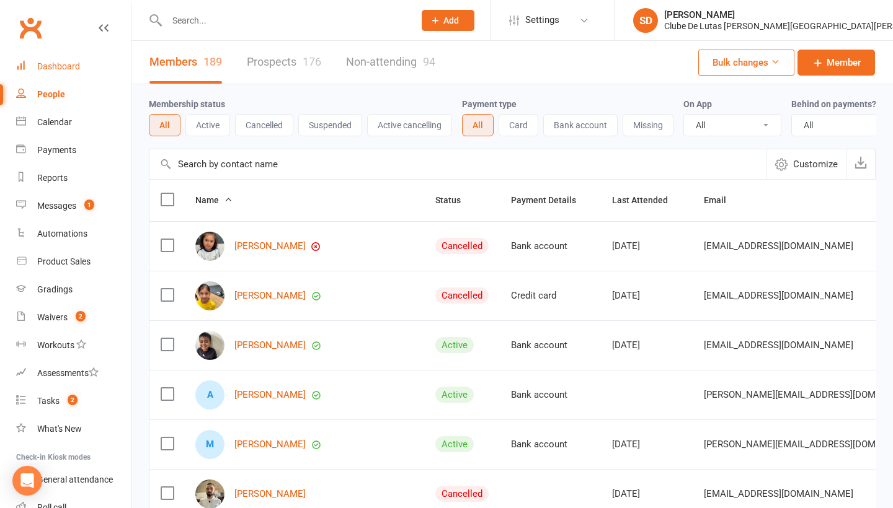
click at [69, 74] on link "Dashboard" at bounding box center [73, 67] width 115 height 28
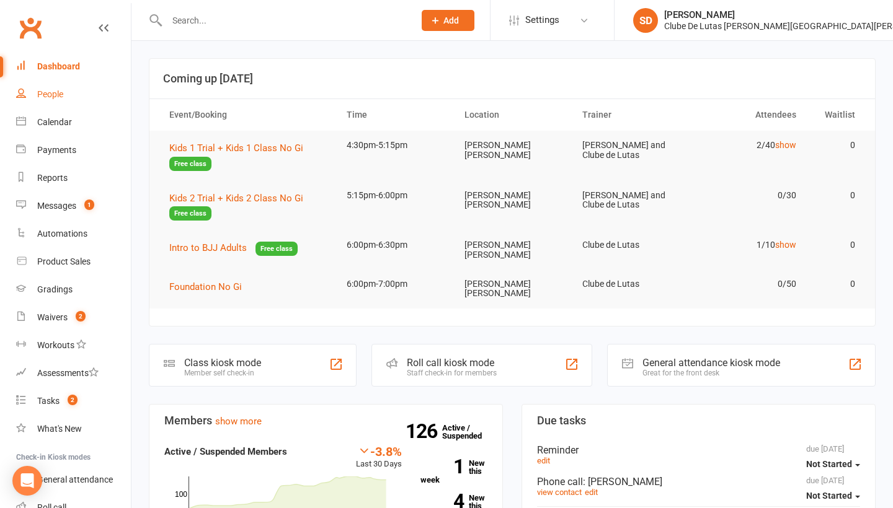
click at [60, 99] on link "People" at bounding box center [73, 95] width 115 height 28
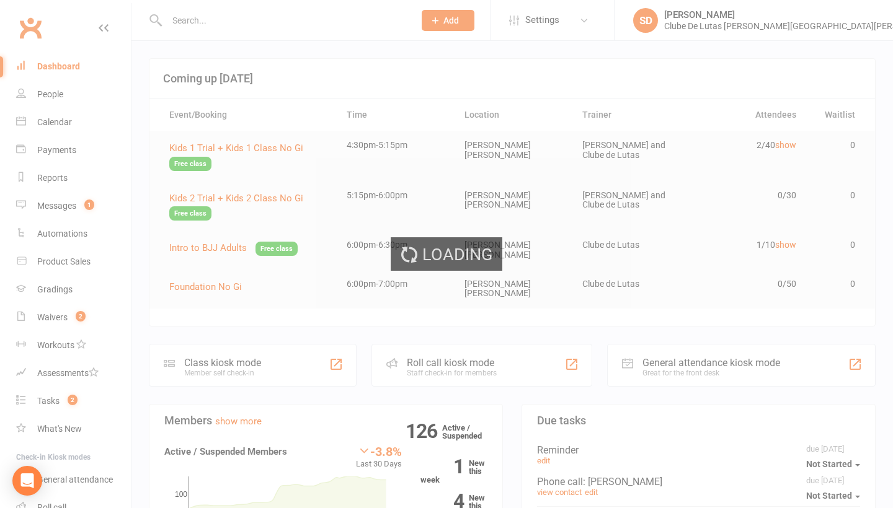
select select "100"
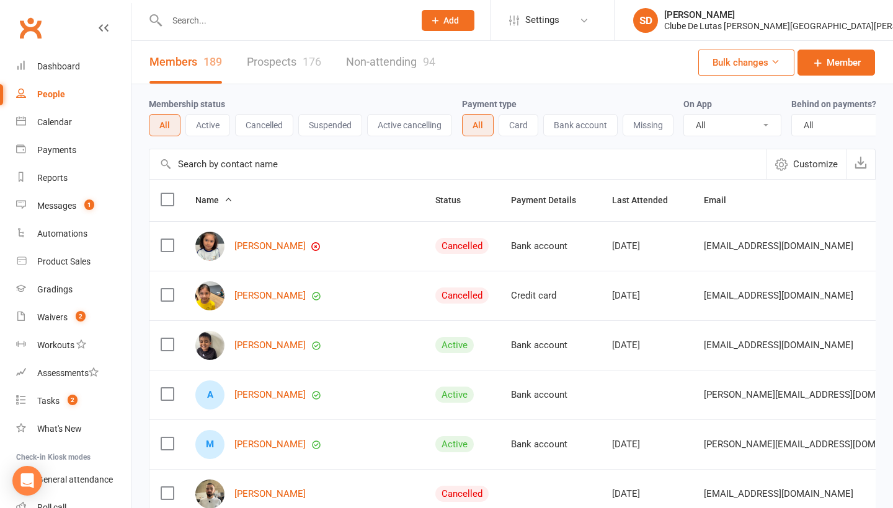
click at [260, 62] on link "Prospects 176" at bounding box center [284, 62] width 74 height 43
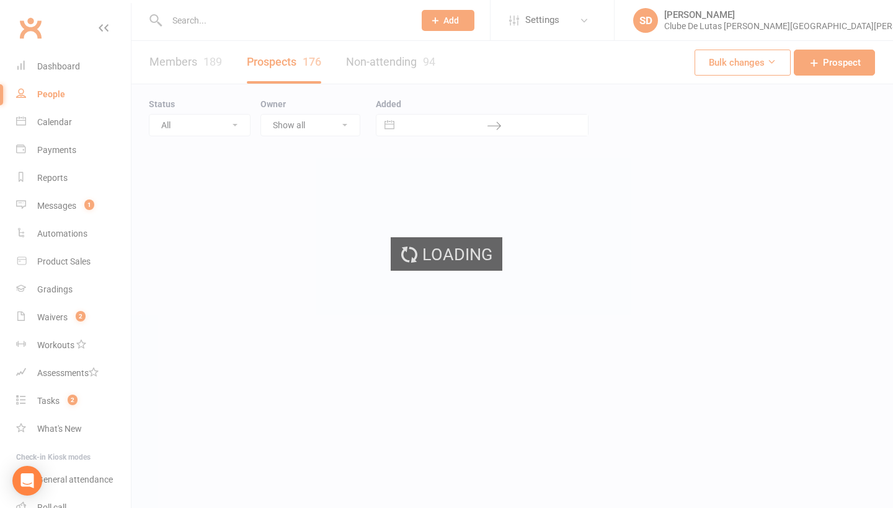
select select "100"
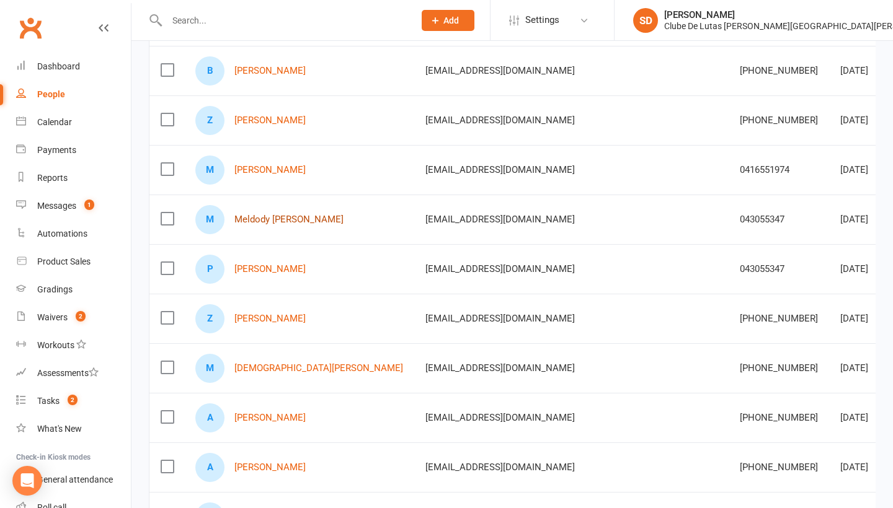
scroll to position [520, 0]
click at [283, 365] on link "[DEMOGRAPHIC_DATA][PERSON_NAME]" at bounding box center [318, 367] width 169 height 11
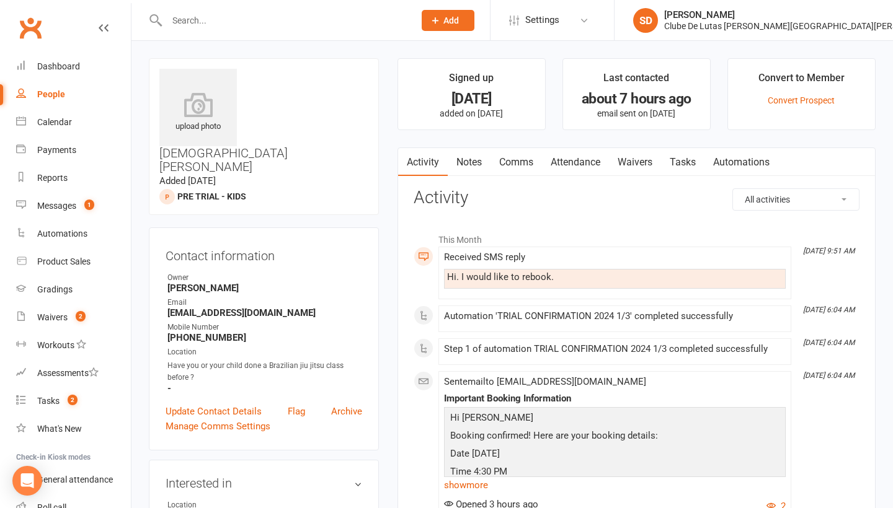
click at [580, 154] on link "Attendance" at bounding box center [575, 162] width 67 height 29
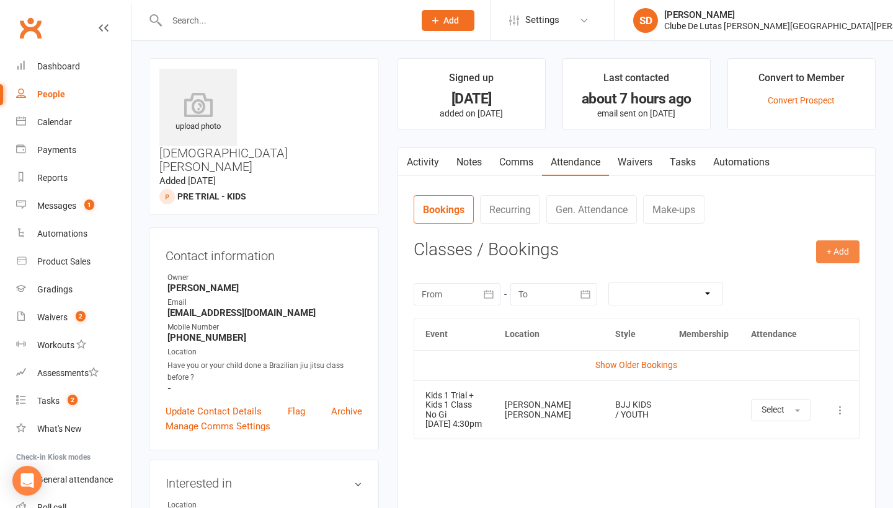
click at [855, 252] on button "+ Add" at bounding box center [837, 252] width 43 height 22
click at [800, 429] on div "Event Location Style Membership Attendance Show Older Bookings Kids 1 Trial + K…" at bounding box center [637, 418] width 446 height 201
click at [836, 404] on icon at bounding box center [840, 410] width 12 height 12
click at [791, 478] on link "Remove booking" at bounding box center [785, 484] width 123 height 25
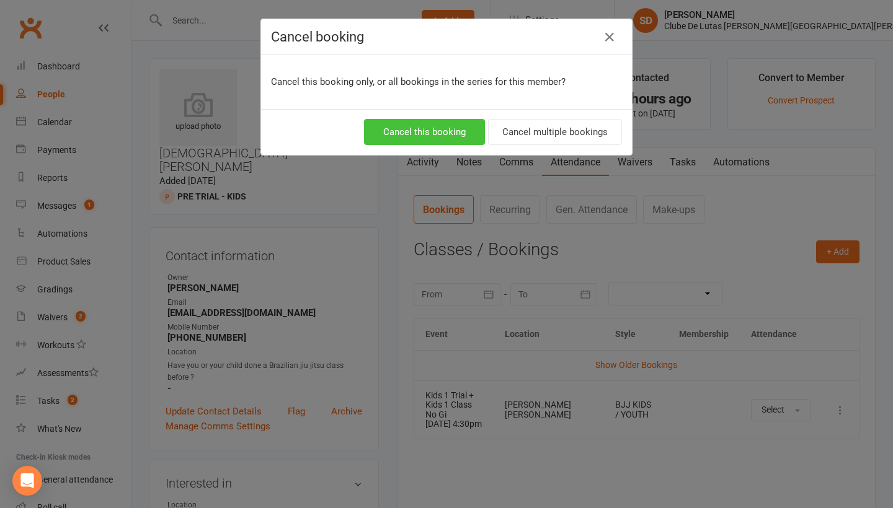
click at [423, 126] on button "Cancel this booking" at bounding box center [424, 132] width 121 height 26
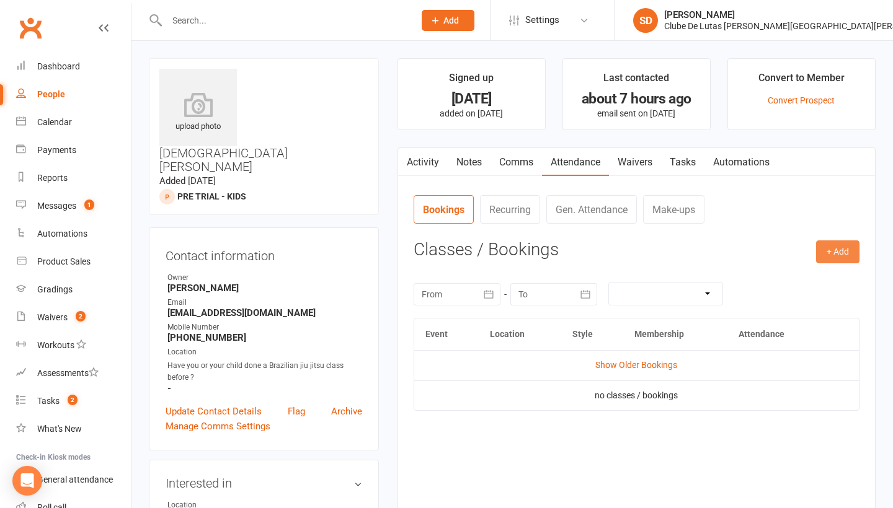
click at [840, 249] on button "+ Add" at bounding box center [837, 252] width 43 height 22
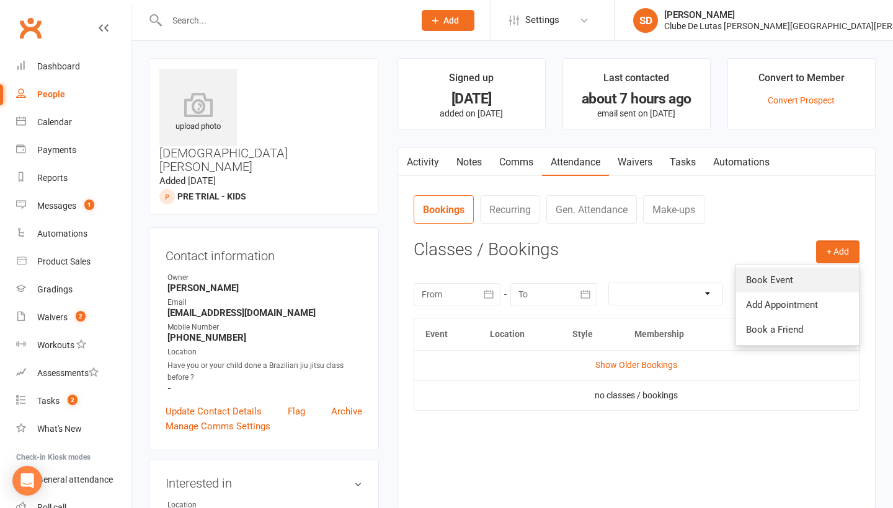
click at [762, 269] on link "Book Event" at bounding box center [797, 280] width 123 height 25
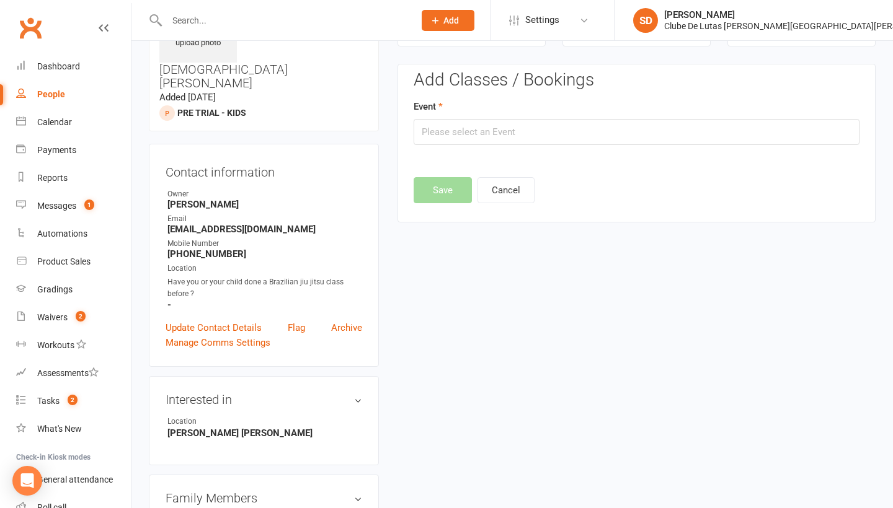
scroll to position [85, 0]
click at [628, 127] on input "text" at bounding box center [637, 131] width 446 height 26
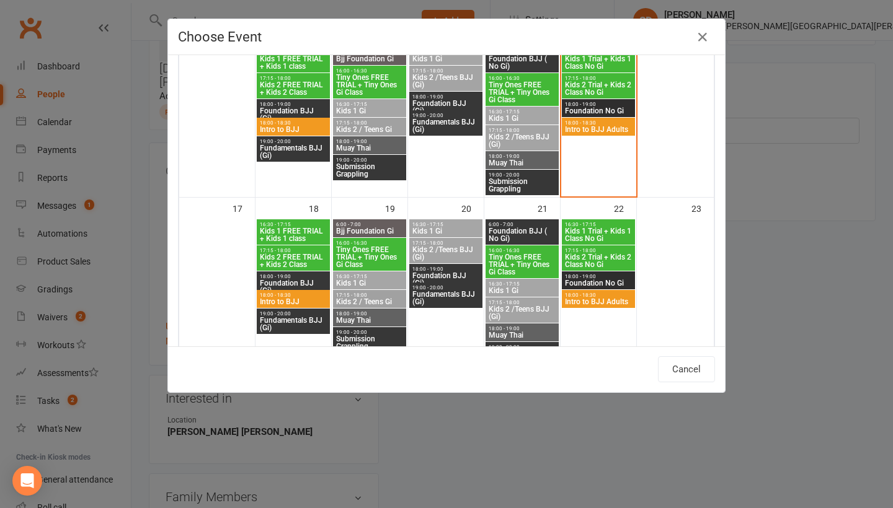
scroll to position [47, 0]
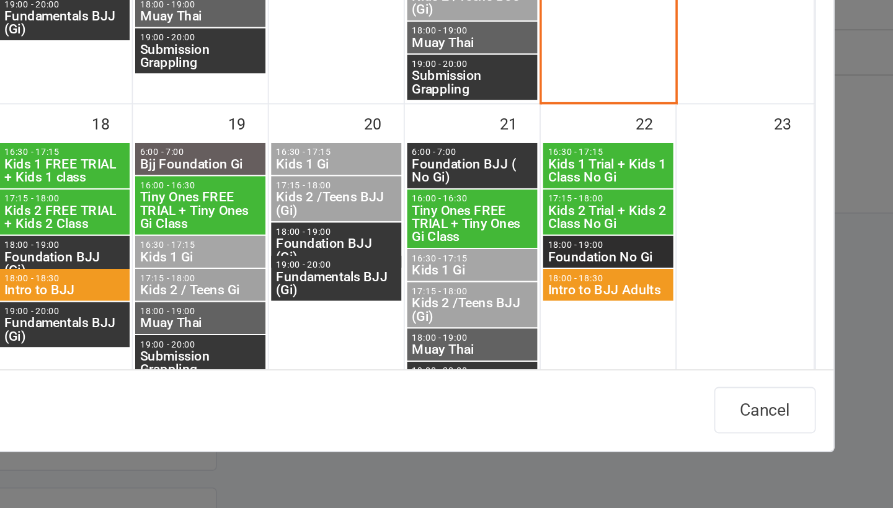
click at [564, 228] on span "Kids 1 Trial + Kids 1 Class No Gi" at bounding box center [598, 235] width 68 height 15
type input "Kids 1 Trial + Kids 1 Class No Gi - [DATE] 4:30:00 PM"
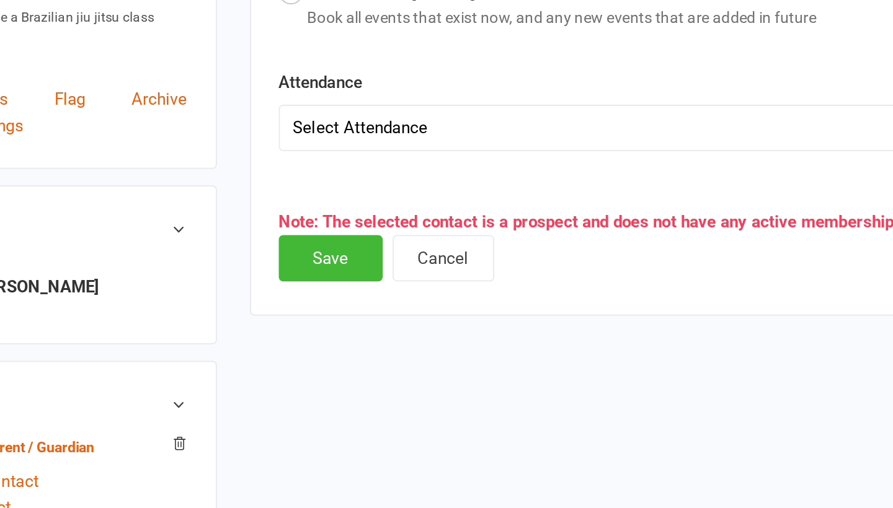
scroll to position [149, 0]
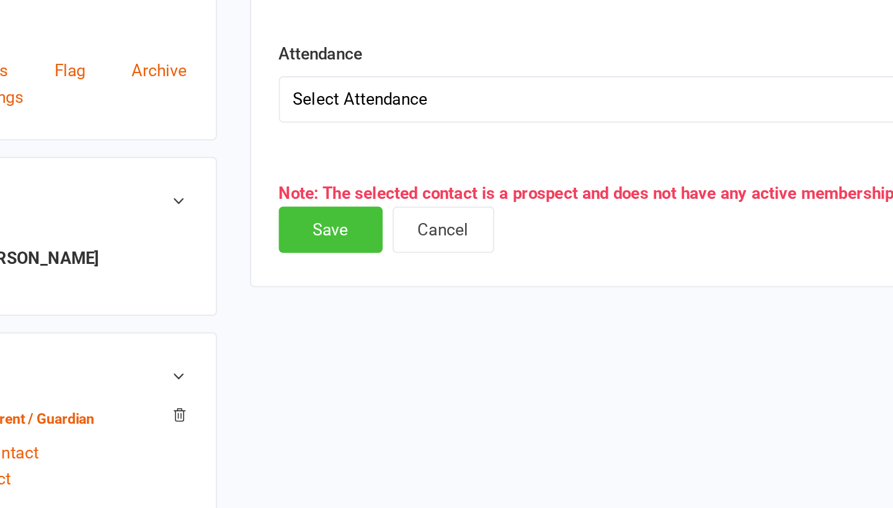
click at [414, 339] on button "Save" at bounding box center [443, 352] width 58 height 26
